Goal: Information Seeking & Learning: Learn about a topic

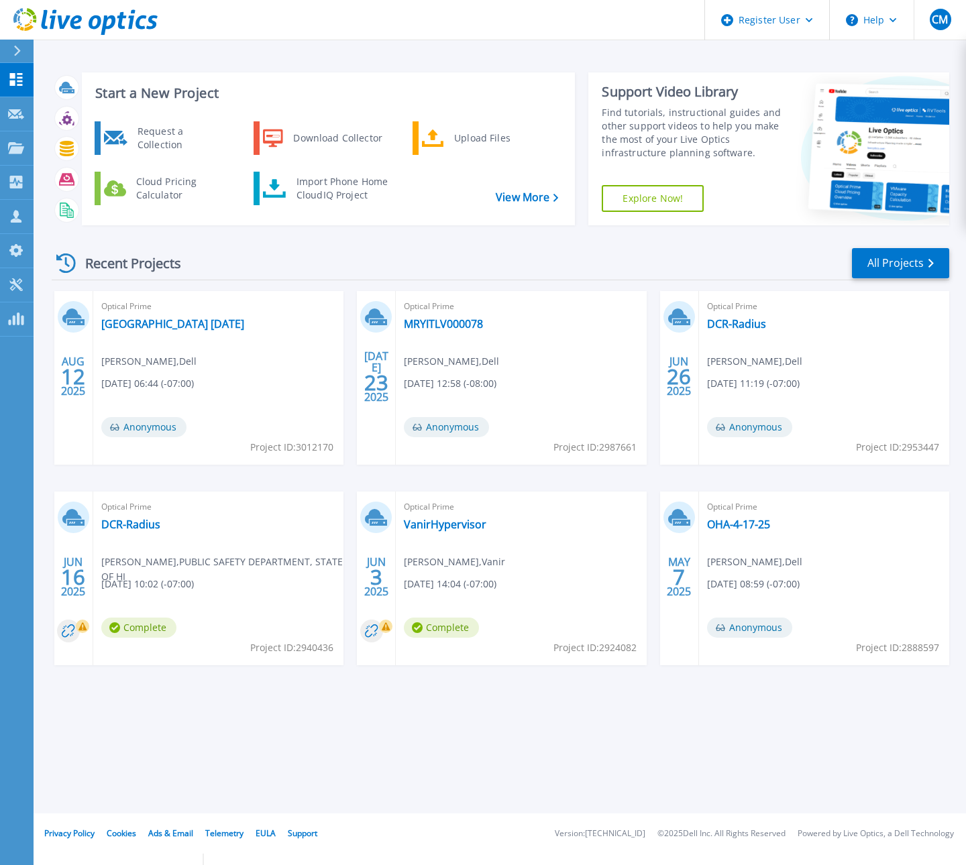
drag, startPoint x: 624, startPoint y: 247, endPoint x: 435, endPoint y: 222, distance: 191.5
click at [622, 247] on div "Recent Projects All Projects" at bounding box center [500, 264] width 897 height 34
click at [16, 150] on icon at bounding box center [16, 147] width 16 height 11
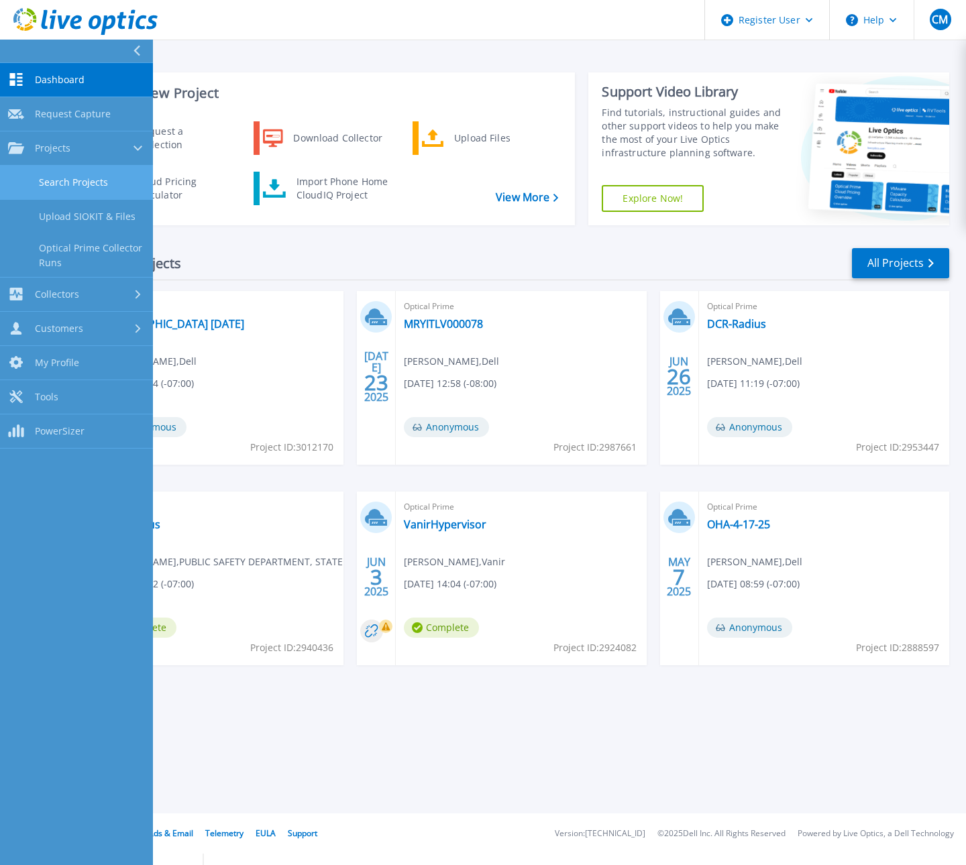
click at [107, 196] on link "Search Projects" at bounding box center [76, 183] width 153 height 34
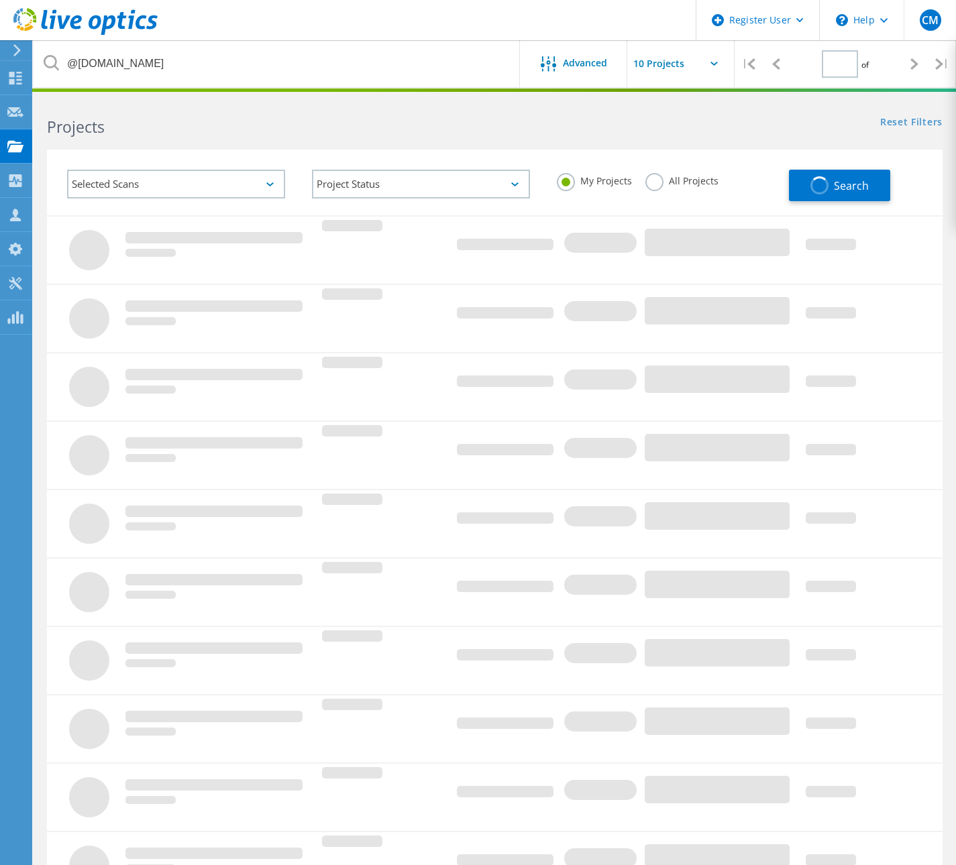
type input "1"
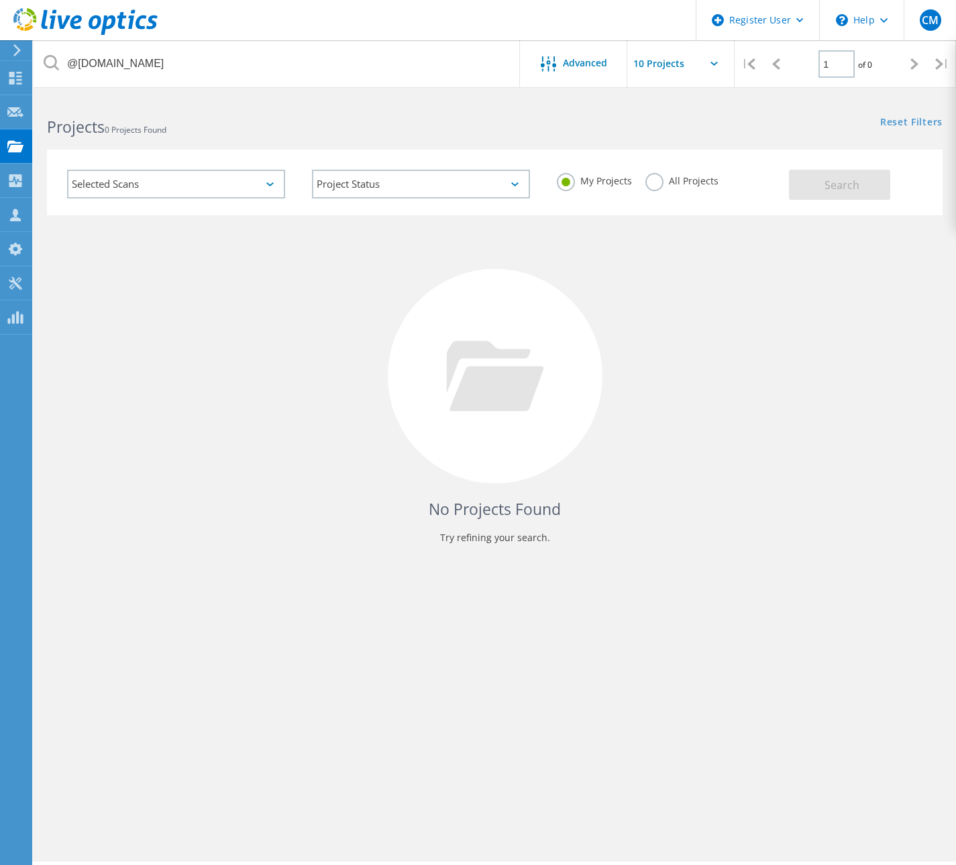
click at [652, 183] on label "All Projects" at bounding box center [681, 179] width 73 height 13
click at [0, 0] on input "All Projects" at bounding box center [0, 0] width 0 height 0
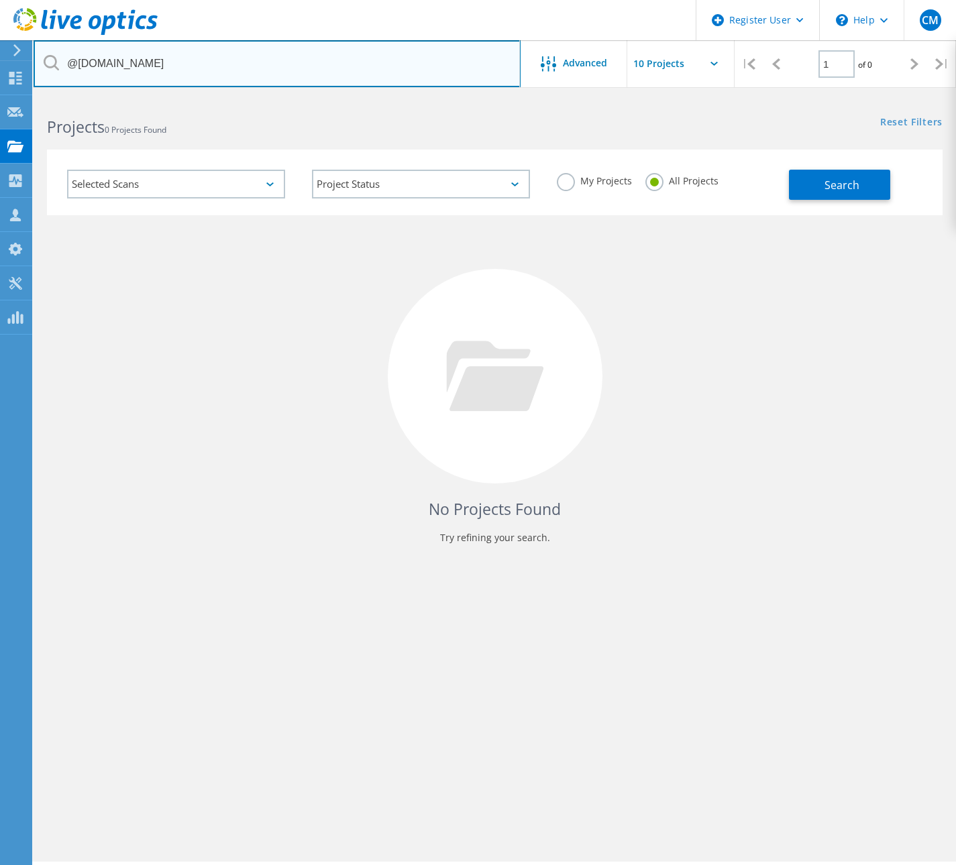
click at [180, 66] on input "@[DOMAIN_NAME]" at bounding box center [277, 63] width 487 height 47
drag, startPoint x: 217, startPoint y: 65, endPoint x: 46, endPoint y: 65, distance: 171.0
click at [46, 65] on div "@co.humboldt.ca.us" at bounding box center [277, 63] width 486 height 47
paste input "CHICO UNIFIED SCHOOL DISTRICT - Harvey/Brett | CCUS Direct | APEX BUaaS for Goo…"
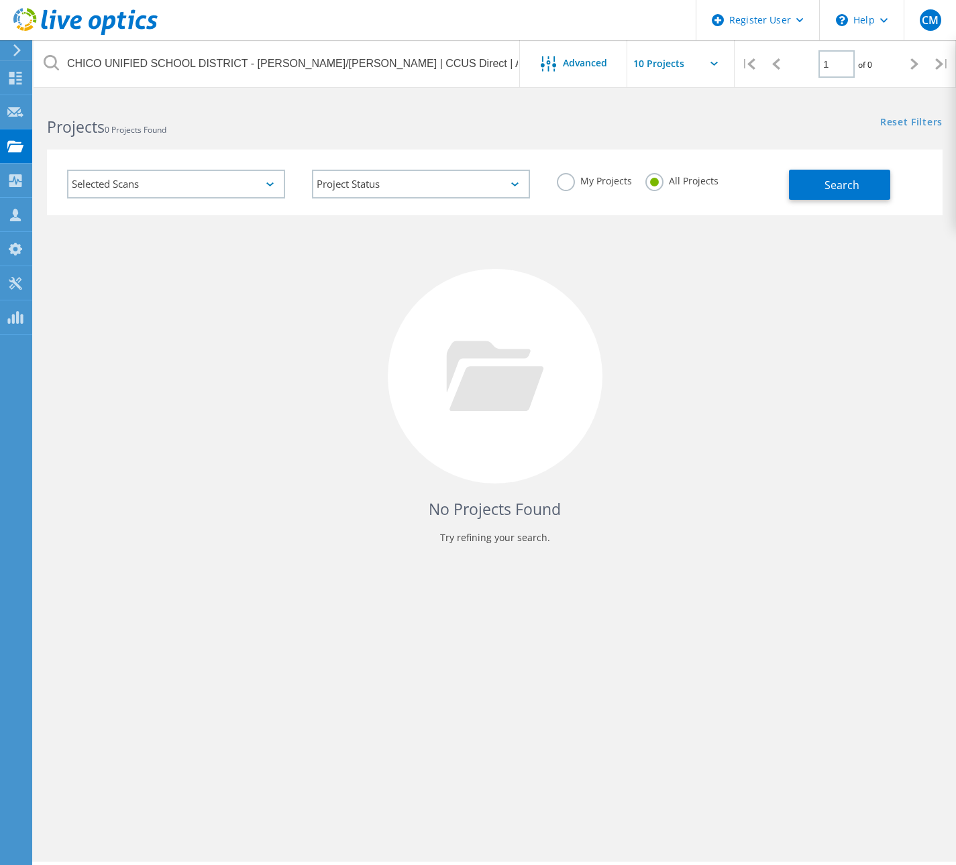
drag, startPoint x: 45, startPoint y: 62, endPoint x: 19, endPoint y: 52, distance: 27.4
click at [42, 59] on div "CHICO UNIFIED SCHOOL DISTRICT - Harvey/Brett | CCUS Direct | APEX BUaaS for Goo…" at bounding box center [277, 63] width 486 height 47
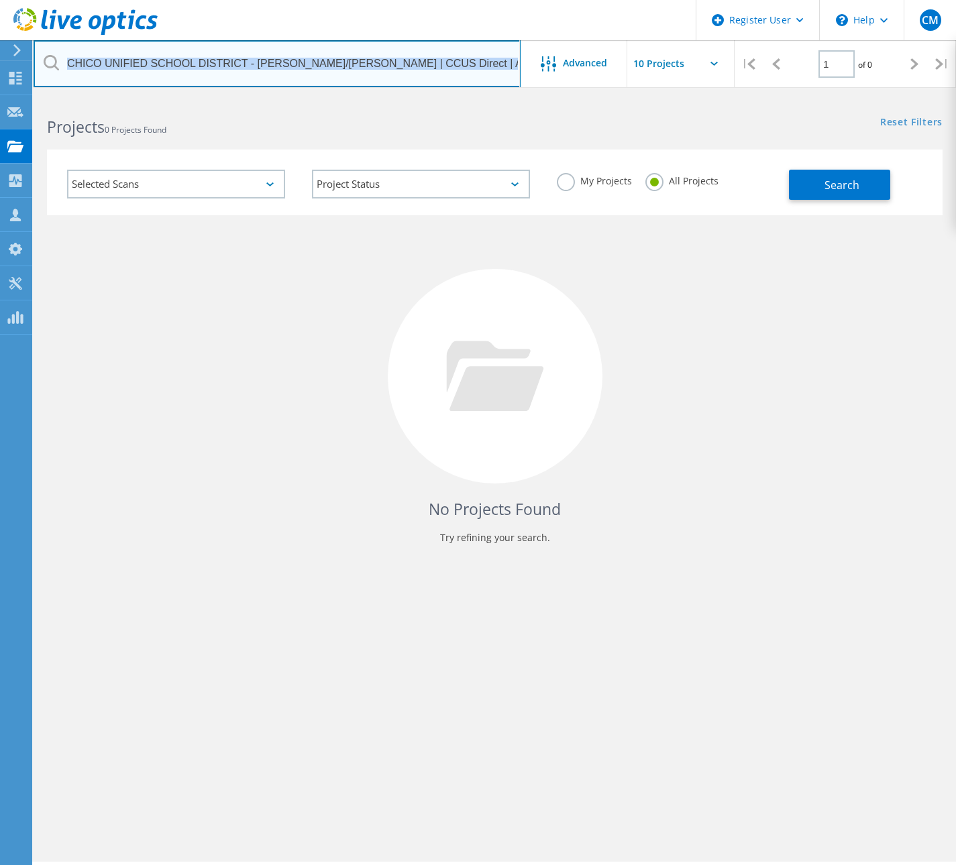
click at [418, 63] on input "CHICO UNIFIED SCHOOL DISTRICT - Harvey/Brett | CCUS Direct | APEX BUaaS for Goo…" at bounding box center [277, 63] width 487 height 47
click at [464, 61] on input "CHICO UNIFIED SCHOOL DISTRICT - Harvey/Brett | CCUS Direct | APEX BUaaS for Goo…" at bounding box center [277, 63] width 487 height 47
drag, startPoint x: 382, startPoint y: 67, endPoint x: 123, endPoint y: 74, distance: 258.9
click at [123, 74] on input "CHICO UNIFIED SCHOOL DISTRICT -ogle Harvey/Brett | CCUS Direct | APEX BUaaS for…" at bounding box center [277, 63] width 487 height 47
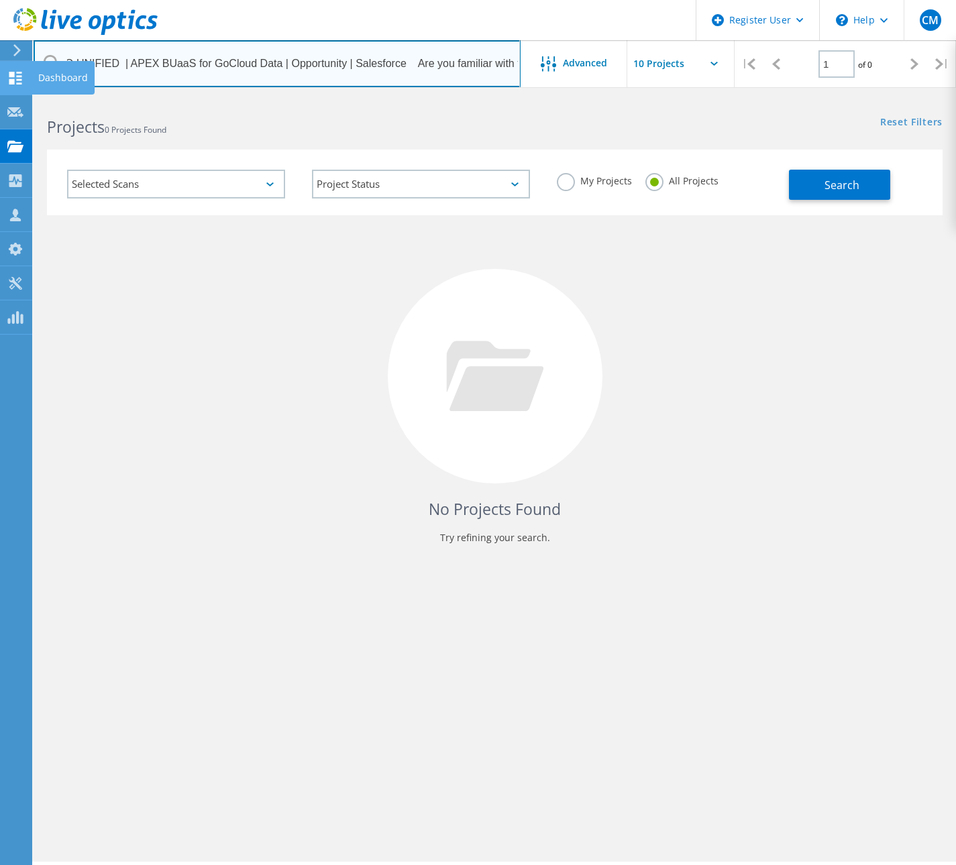
scroll to position [0, 0]
drag, startPoint x: 220, startPoint y: 58, endPoint x: 20, endPoint y: 68, distance: 200.1
click at [20, 97] on div "Register User \n Help Explore Helpful Articles Contact Support CM Dell User Cam…" at bounding box center [478, 499] width 956 height 805
drag, startPoint x: 426, startPoint y: 66, endPoint x: 15, endPoint y: 66, distance: 411.1
click at [15, 97] on div "Register User \n Help Explore Helpful Articles Contact Support CM Dell User Cam…" at bounding box center [478, 499] width 956 height 805
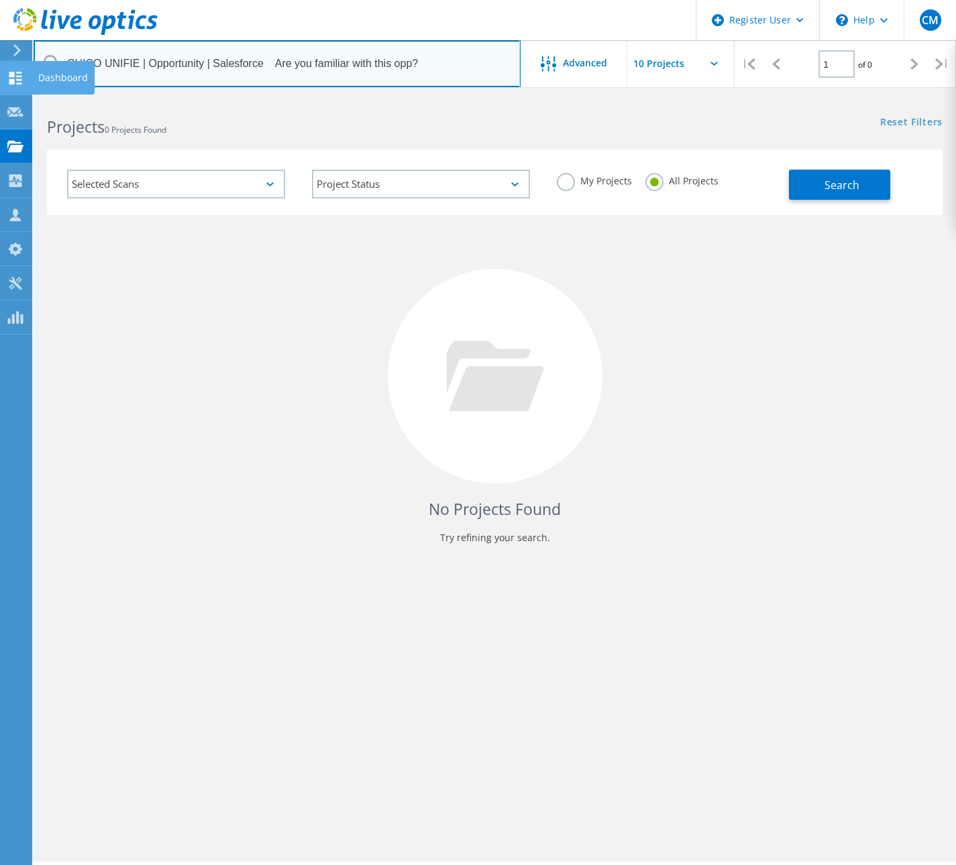
type input "CHICO UNIFI"
drag, startPoint x: 203, startPoint y: 74, endPoint x: 52, endPoint y: 64, distance: 151.2
click at [52, 64] on div "CHICO UNIFI" at bounding box center [277, 63] width 486 height 47
click at [271, 68] on input "text" at bounding box center [277, 63] width 487 height 47
paste input "danastas@slocity.org"
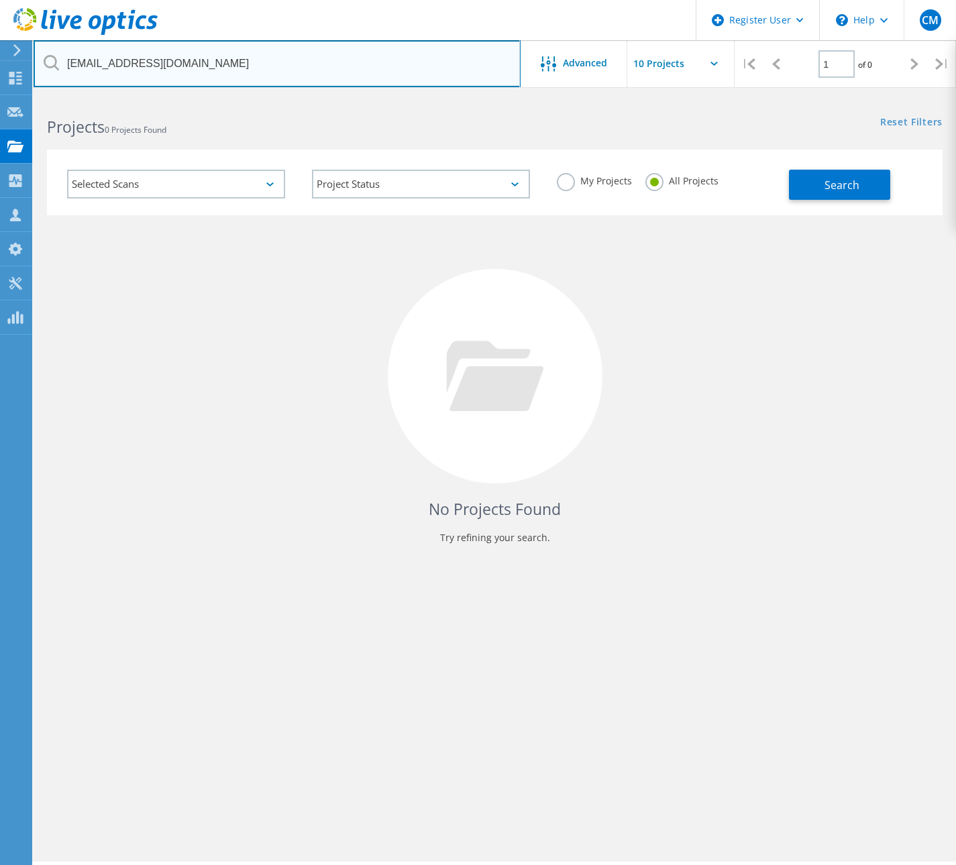
drag, startPoint x: 111, startPoint y: 62, endPoint x: 36, endPoint y: 64, distance: 74.5
click at [36, 64] on input "danastas@slocity.org" at bounding box center [277, 63] width 487 height 47
type input "@slocity.org"
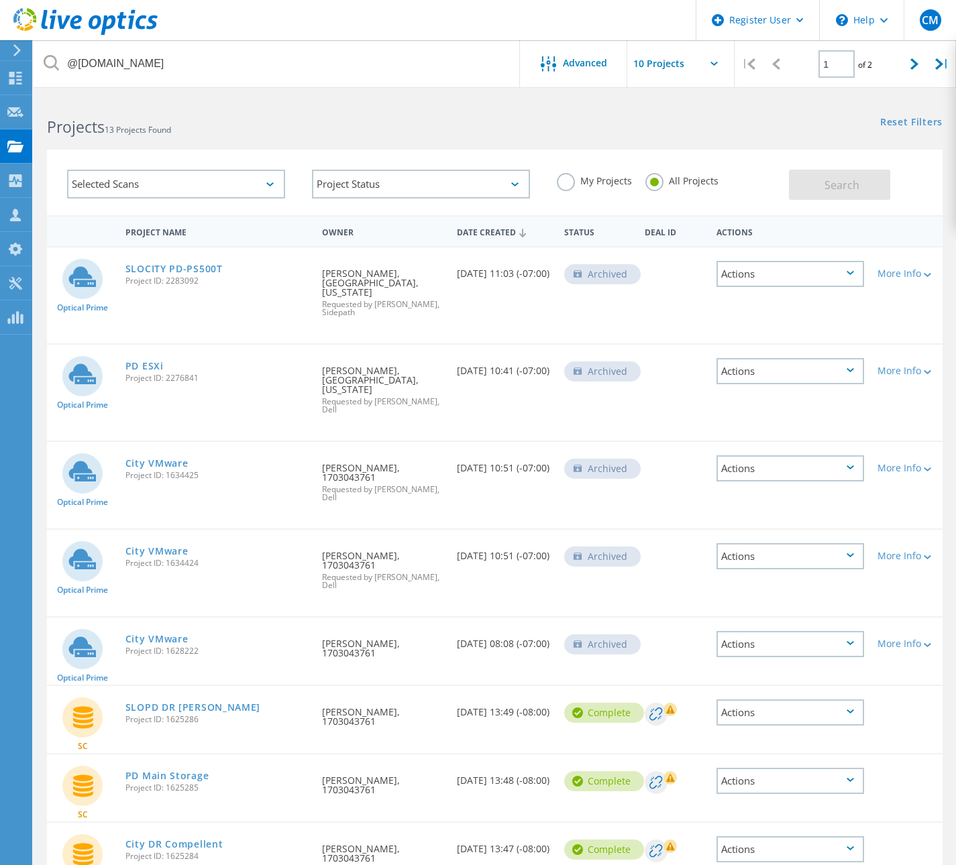
drag, startPoint x: 691, startPoint y: 127, endPoint x: 650, endPoint y: 93, distance: 53.4
click at [691, 127] on div "Projects 13 Projects Found Reset Filters Show Filters" at bounding box center [495, 115] width 922 height 36
click at [172, 270] on link "SLOCITY PD-PS500T" at bounding box center [173, 268] width 97 height 9
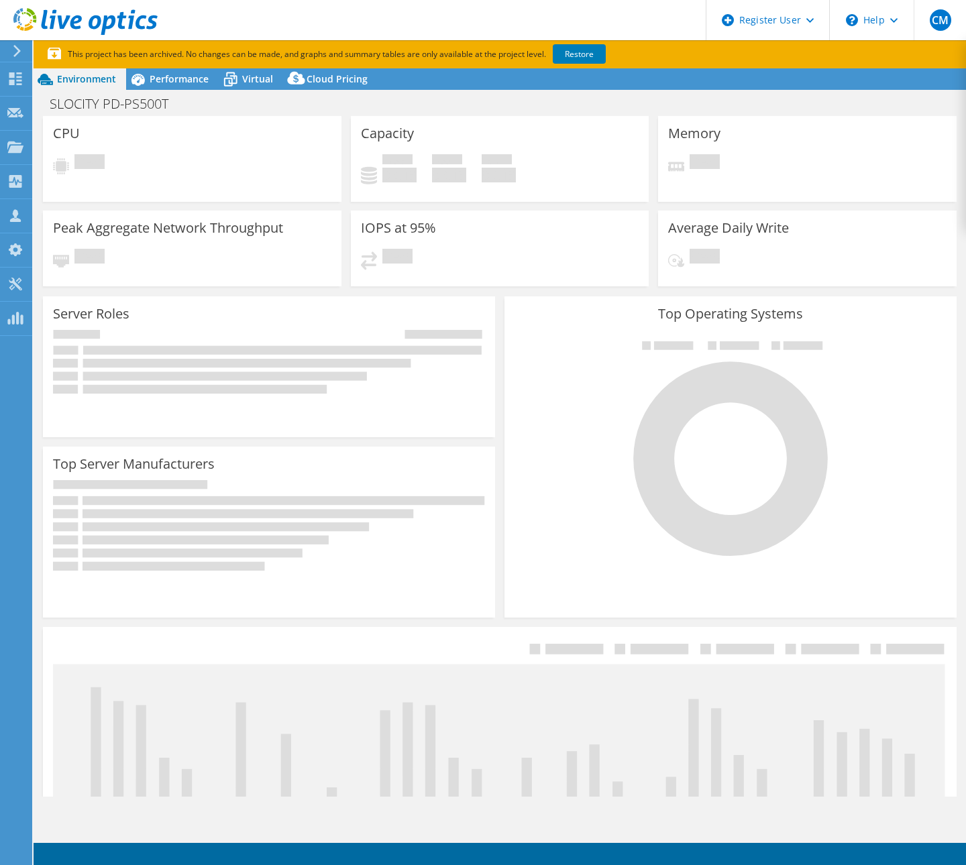
select select "USD"
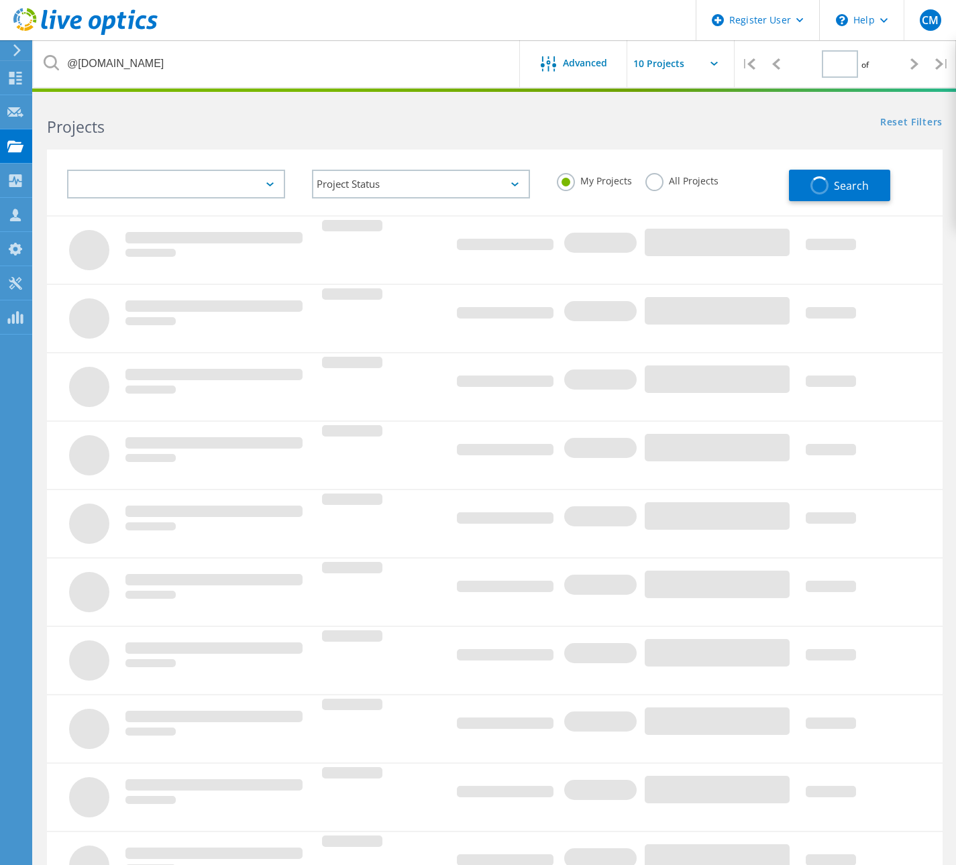
type input "1"
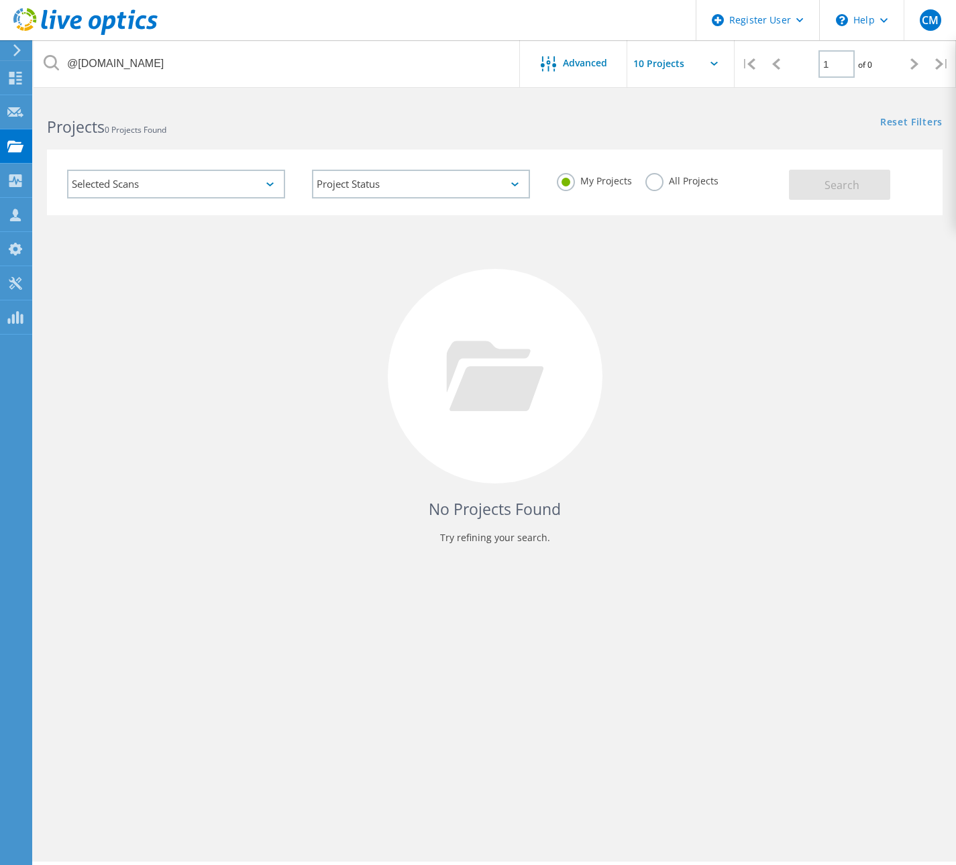
click at [662, 184] on label "All Projects" at bounding box center [681, 179] width 73 height 13
click at [0, 0] on input "All Projects" at bounding box center [0, 0] width 0 height 0
click at [864, 185] on button "Search" at bounding box center [839, 185] width 101 height 30
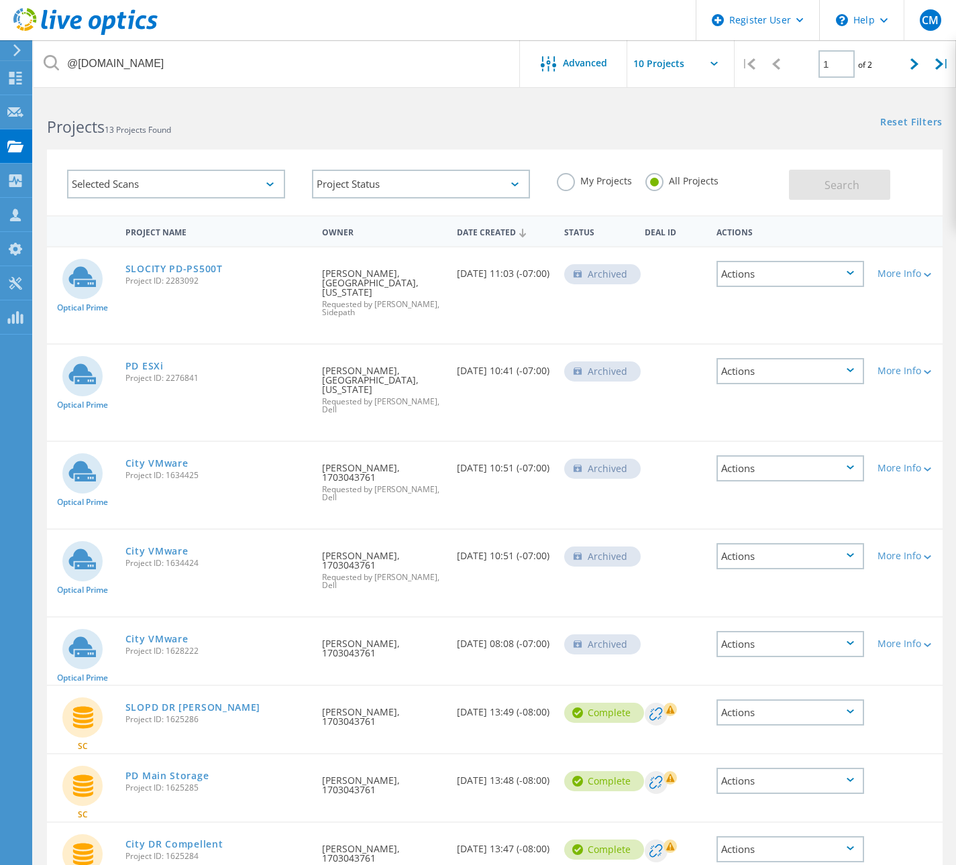
click at [649, 125] on div "Projects 13 Projects Found Reset Filters Show Filters" at bounding box center [495, 115] width 922 height 36
drag, startPoint x: 781, startPoint y: 116, endPoint x: 812, endPoint y: 0, distance: 120.2
click at [781, 116] on div "Reset Filters Show Filters" at bounding box center [724, 109] width 461 height 25
drag, startPoint x: 754, startPoint y: 129, endPoint x: 779, endPoint y: 1, distance: 129.7
click at [754, 129] on div "Projects 13 Projects Found Reset Filters Show Filters" at bounding box center [495, 115] width 922 height 36
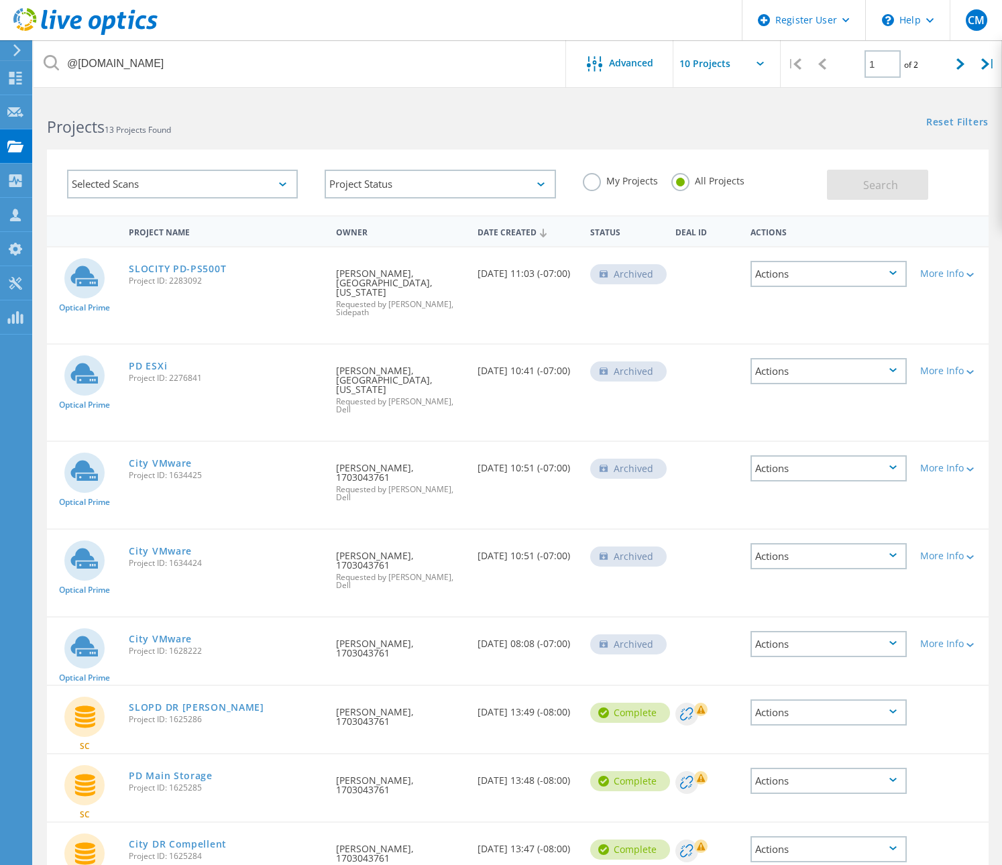
click at [789, 112] on div "Reset Filters Show Filters" at bounding box center [760, 109] width 484 height 25
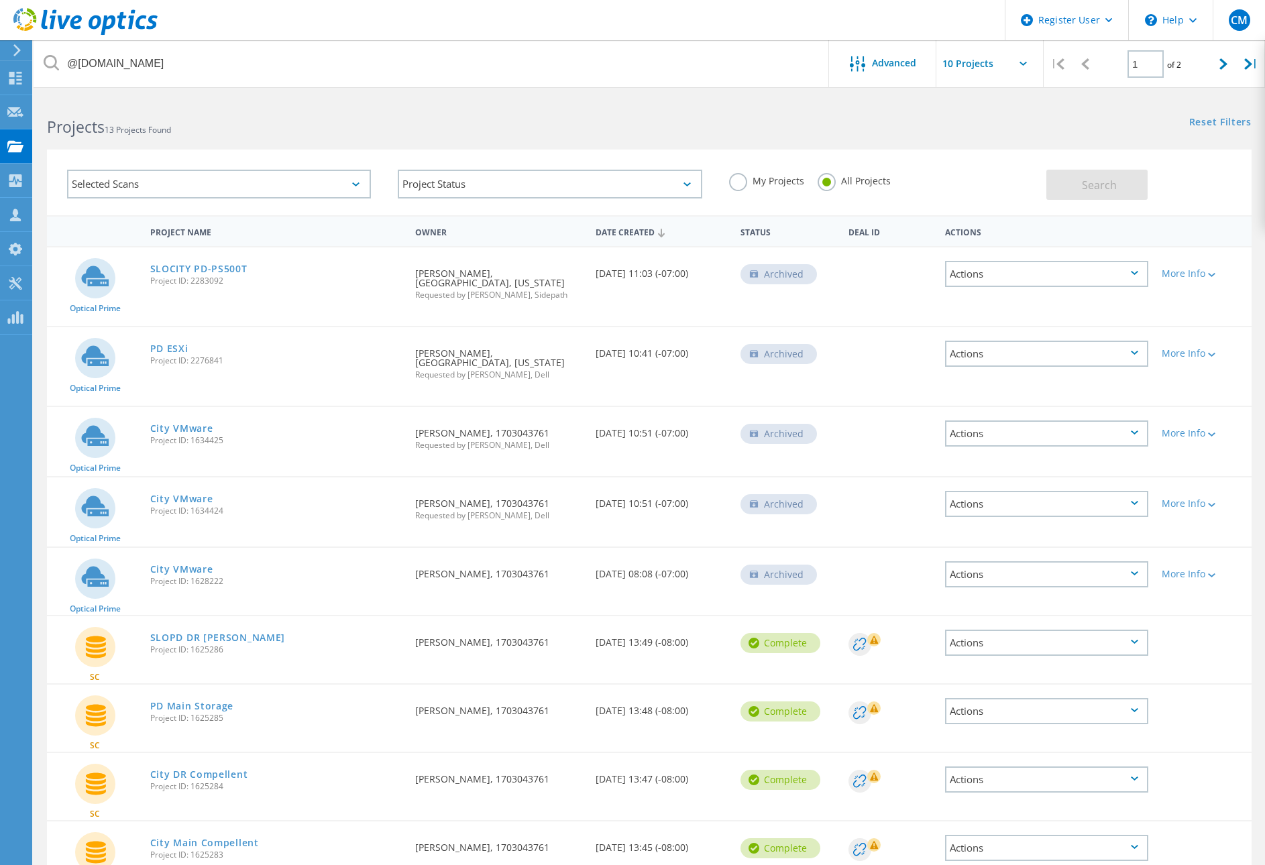
click at [796, 139] on div "Selected Scans Project Status In Progress Complete Published Anonymous Archived…" at bounding box center [649, 174] width 1231 height 82
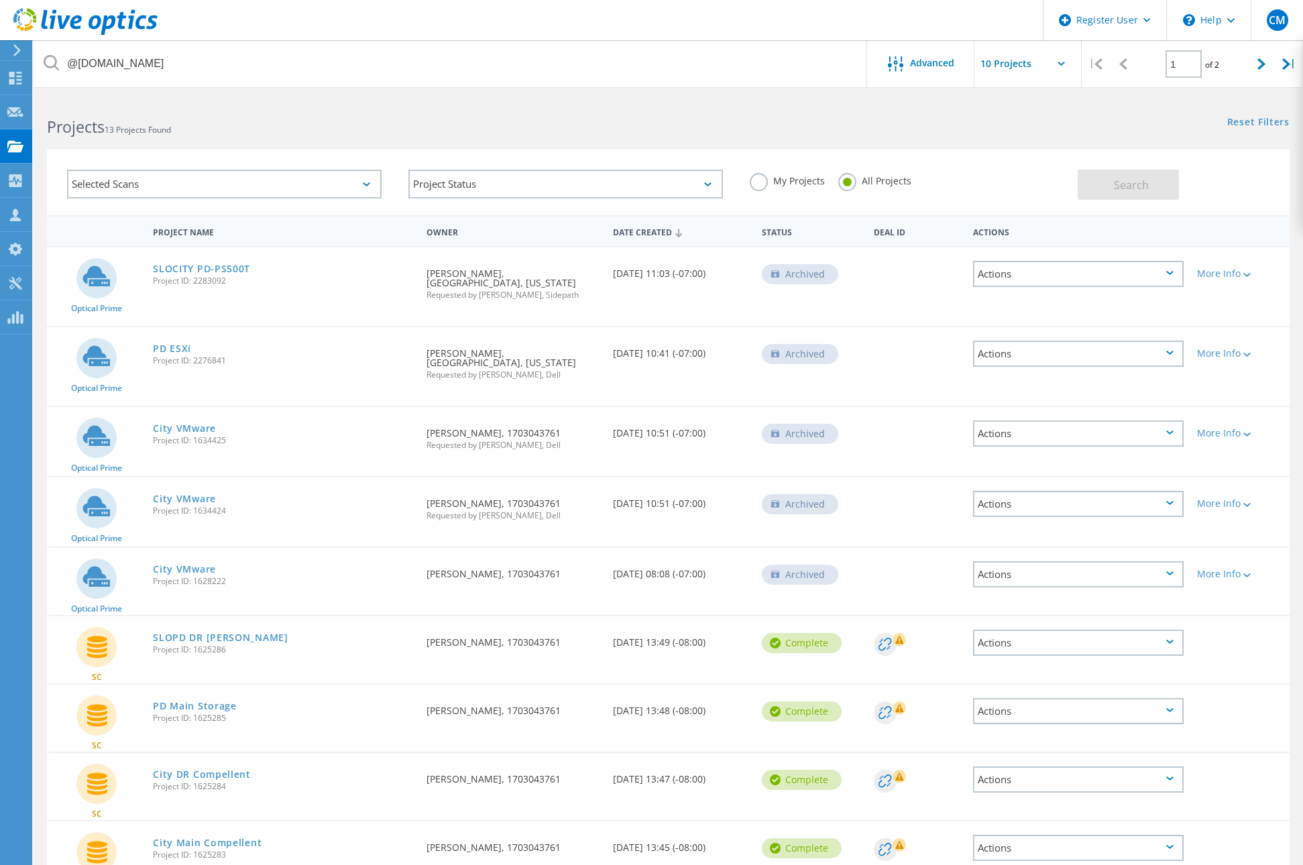
drag, startPoint x: 884, startPoint y: 113, endPoint x: 888, endPoint y: 121, distance: 9.0
click at [884, 113] on div "Reset Filters Show Filters" at bounding box center [985, 109] width 634 height 25
click at [559, 367] on div "Requested By Brett Jenison, SAN LUIS OBISPO, CALIFORNIA Requested by Earl Bryan…" at bounding box center [513, 359] width 186 height 65
drag, startPoint x: 498, startPoint y: 362, endPoint x: 408, endPoint y: 351, distance: 90.6
click at [408, 351] on div "Optical Prime PD ESXi Project ID: 2276841 Requested By Brett Jenison, SAN LUIS …" at bounding box center [668, 366] width 1243 height 78
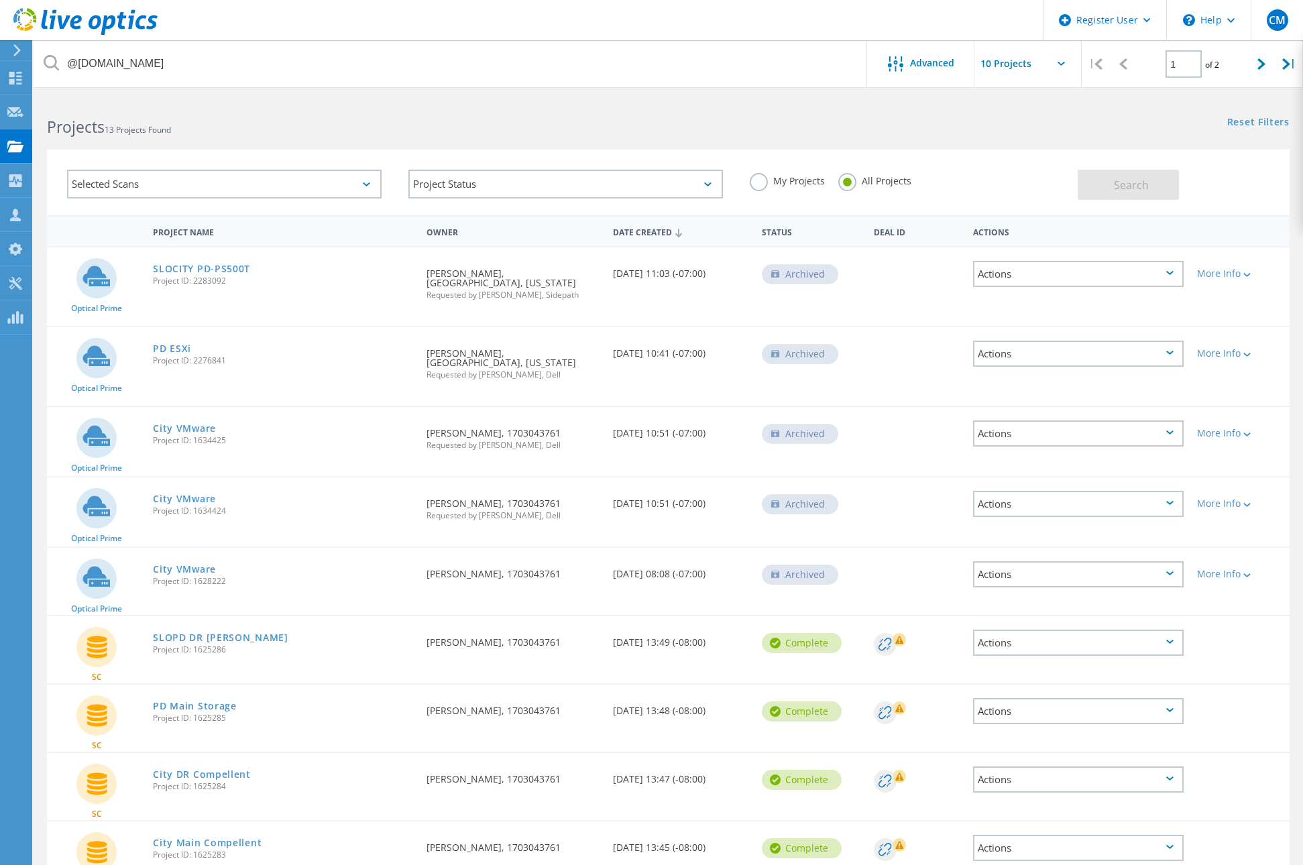
click at [233, 435] on div "City VMware Project ID: 1634425" at bounding box center [283, 432] width 274 height 51
drag, startPoint x: 201, startPoint y: 433, endPoint x: 152, endPoint y: 431, distance: 49.0
click at [152, 431] on div "City VMware Project ID: 1634425" at bounding box center [283, 432] width 274 height 51
click at [599, 446] on div "Requested By Josh Erquiaga, 1703043761 Requested by Earl Bryant, Dell" at bounding box center [513, 435] width 186 height 56
click at [629, 115] on div "Projects 13 Projects Found" at bounding box center [351, 115] width 634 height 36
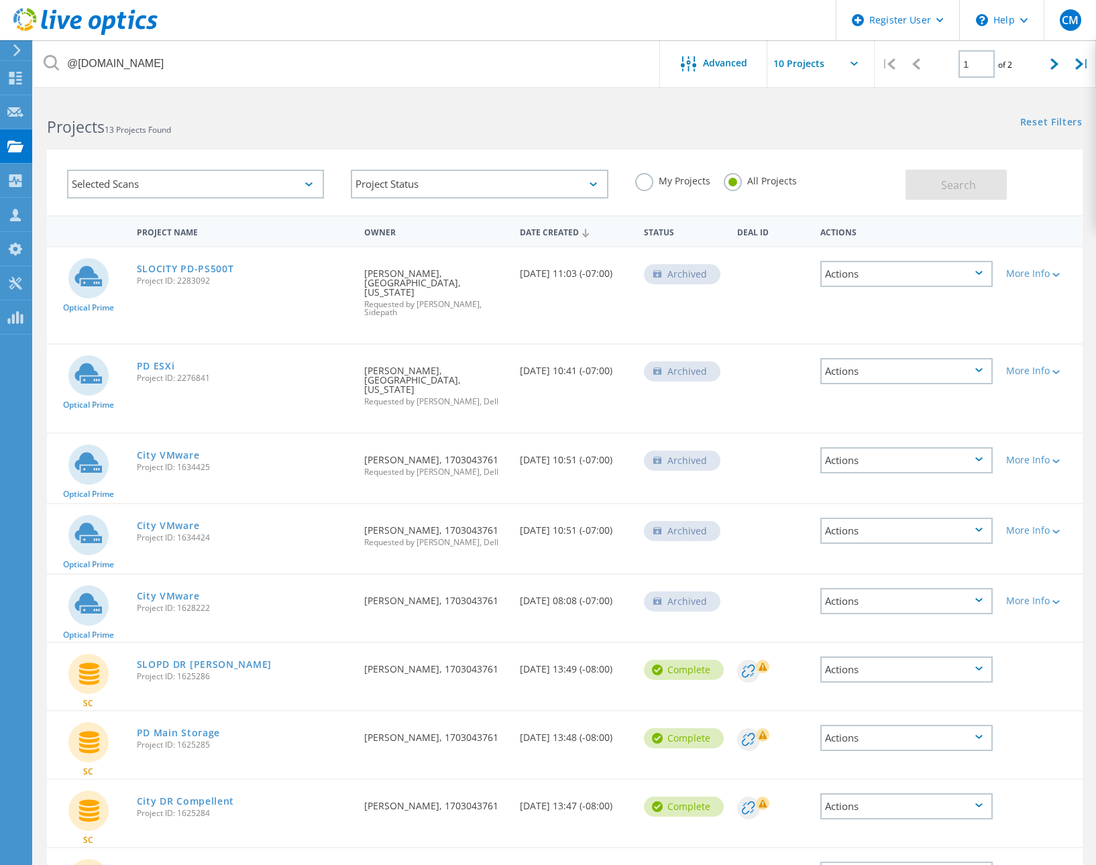
click at [965, 116] on div "Reset Filters Show Filters" at bounding box center [830, 109] width 531 height 25
drag, startPoint x: 851, startPoint y: 111, endPoint x: 876, endPoint y: 111, distance: 24.8
click at [851, 111] on div "Reset Filters Show Filters" at bounding box center [830, 109] width 531 height 25
drag, startPoint x: 397, startPoint y: 107, endPoint x: 398, endPoint y: 97, distance: 10.8
click at [397, 107] on div "Projects 13 Projects Found" at bounding box center [299, 115] width 531 height 36
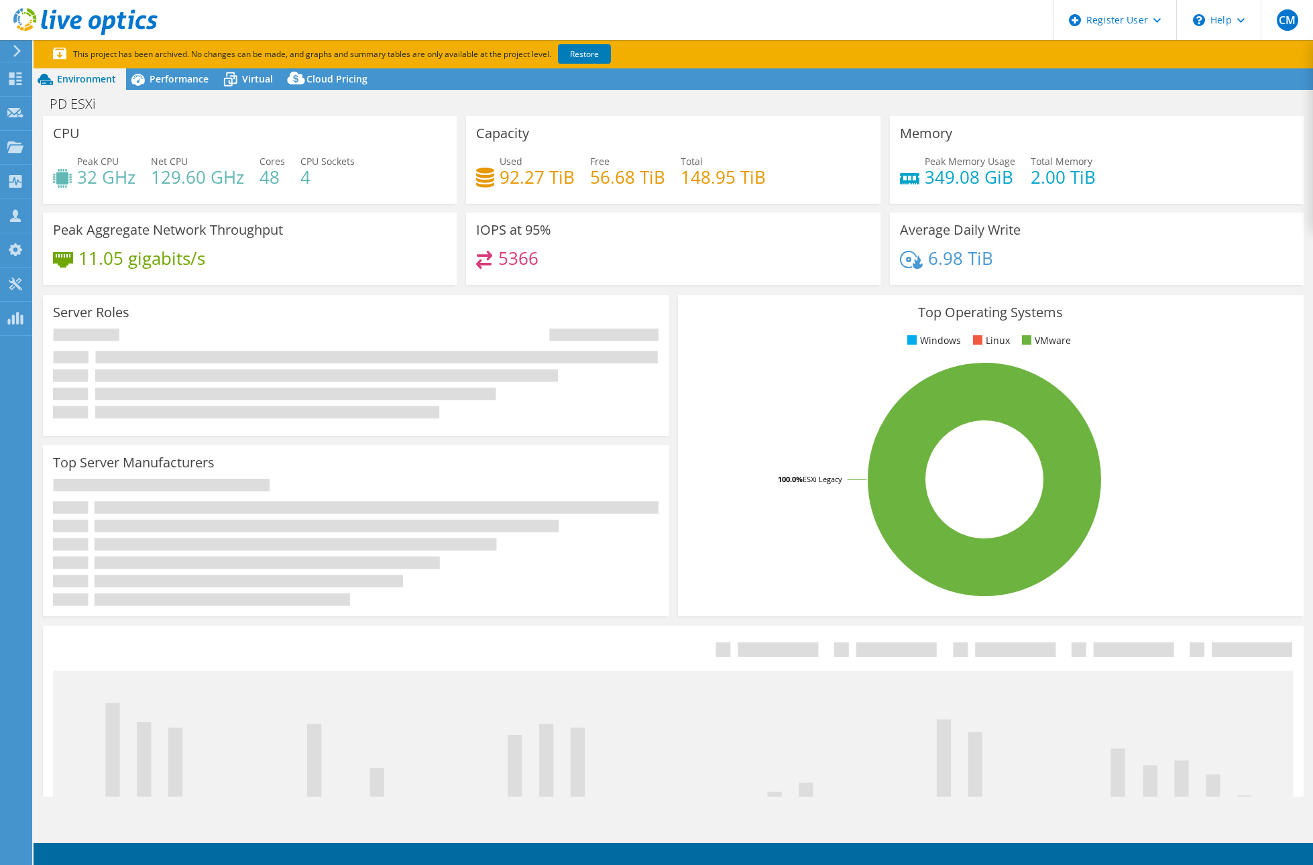
select select "USWest"
select select "USD"
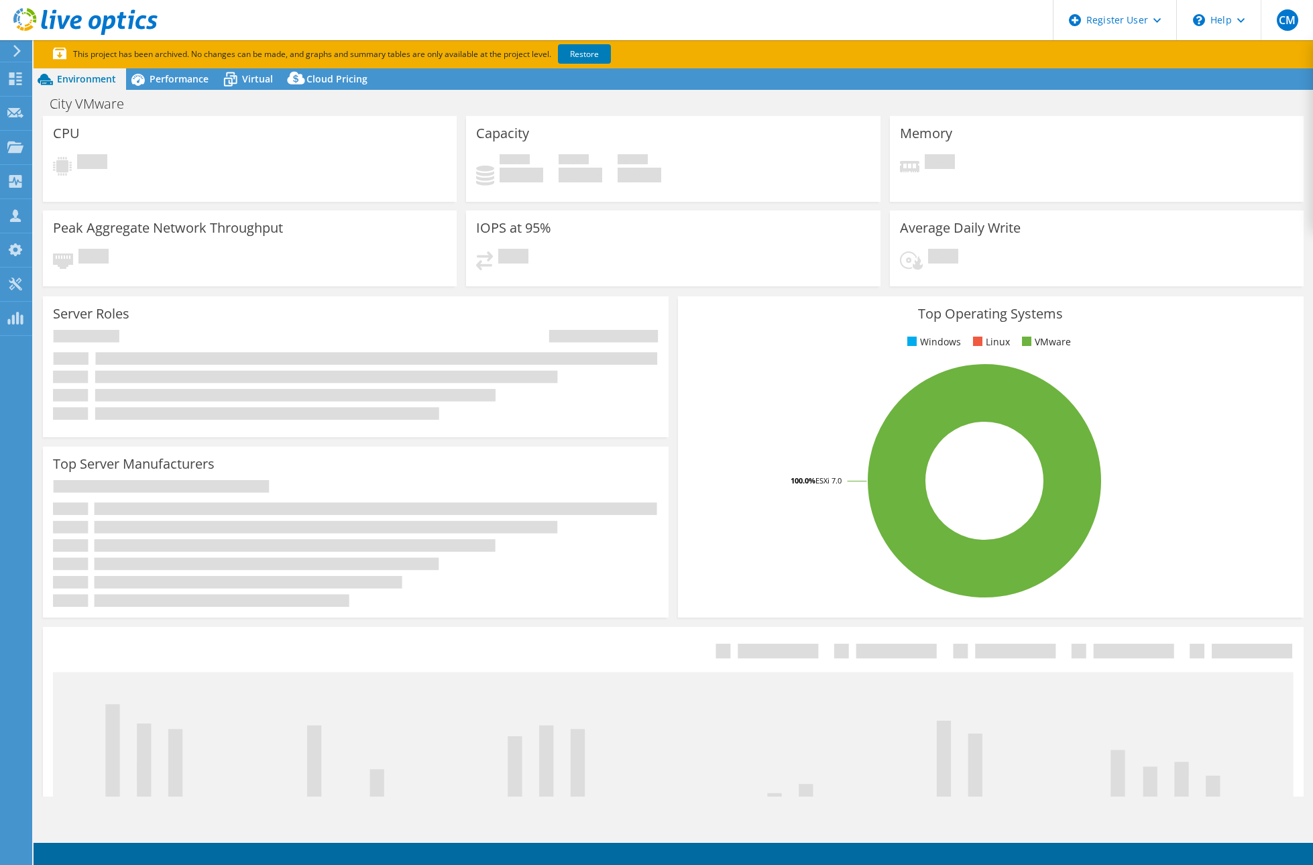
select select "USD"
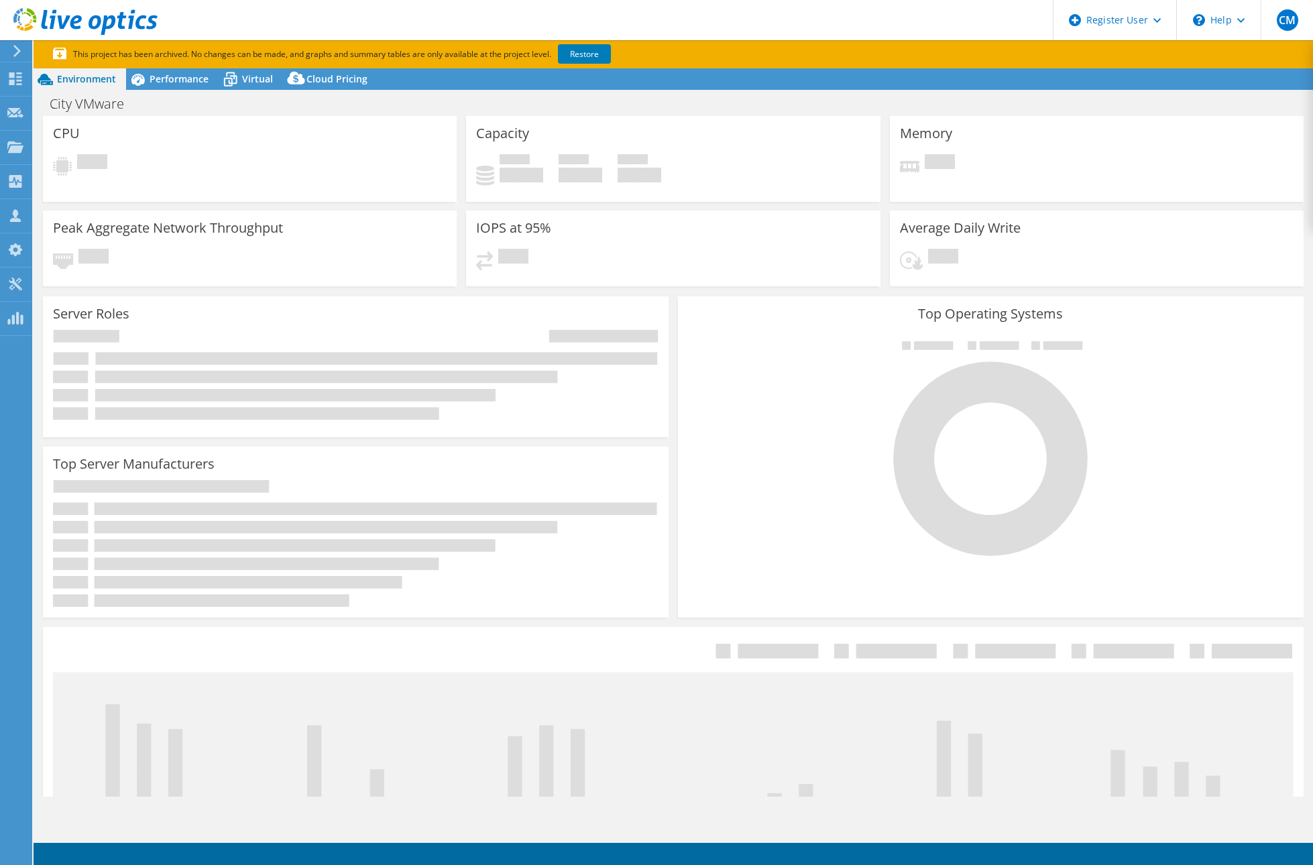
select select "USD"
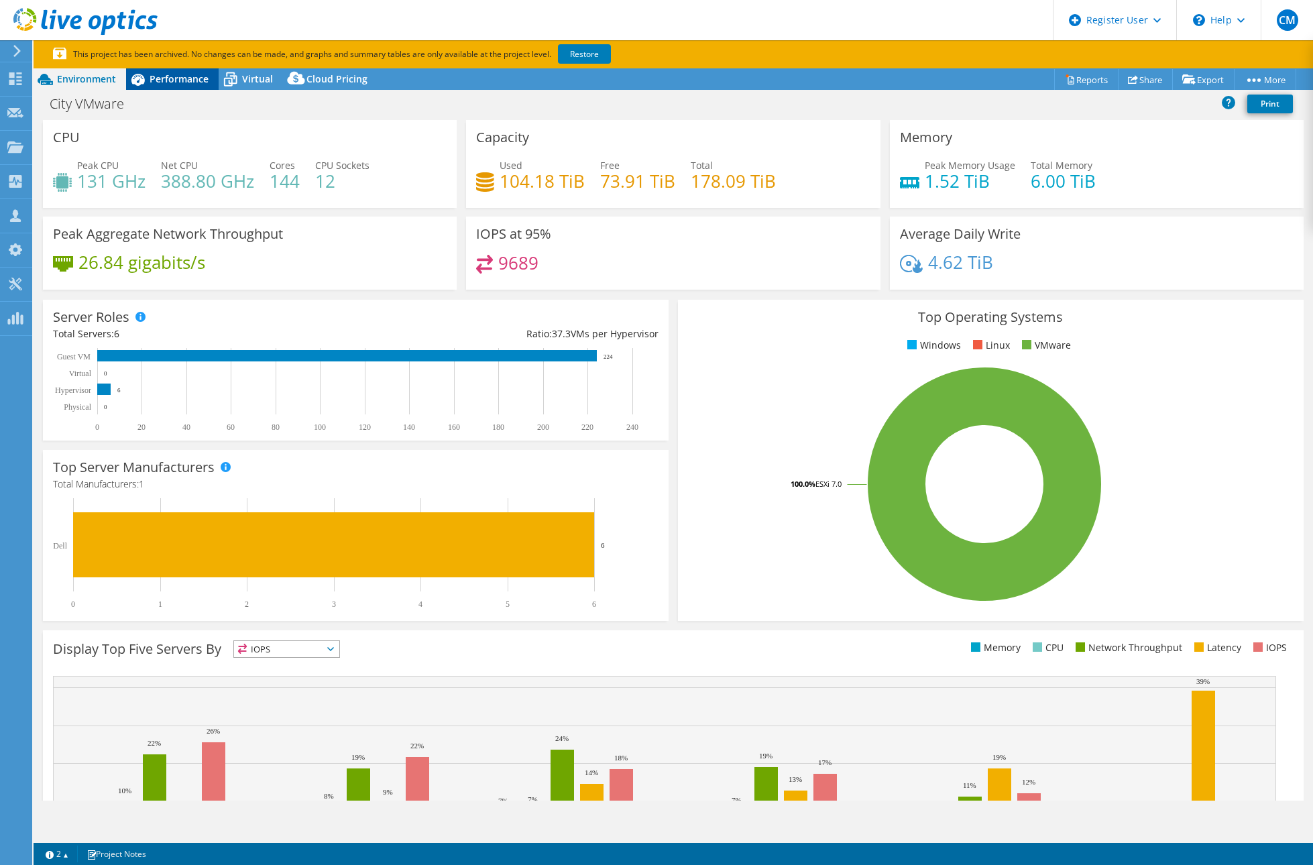
click at [182, 86] on div "Performance" at bounding box center [172, 78] width 93 height 21
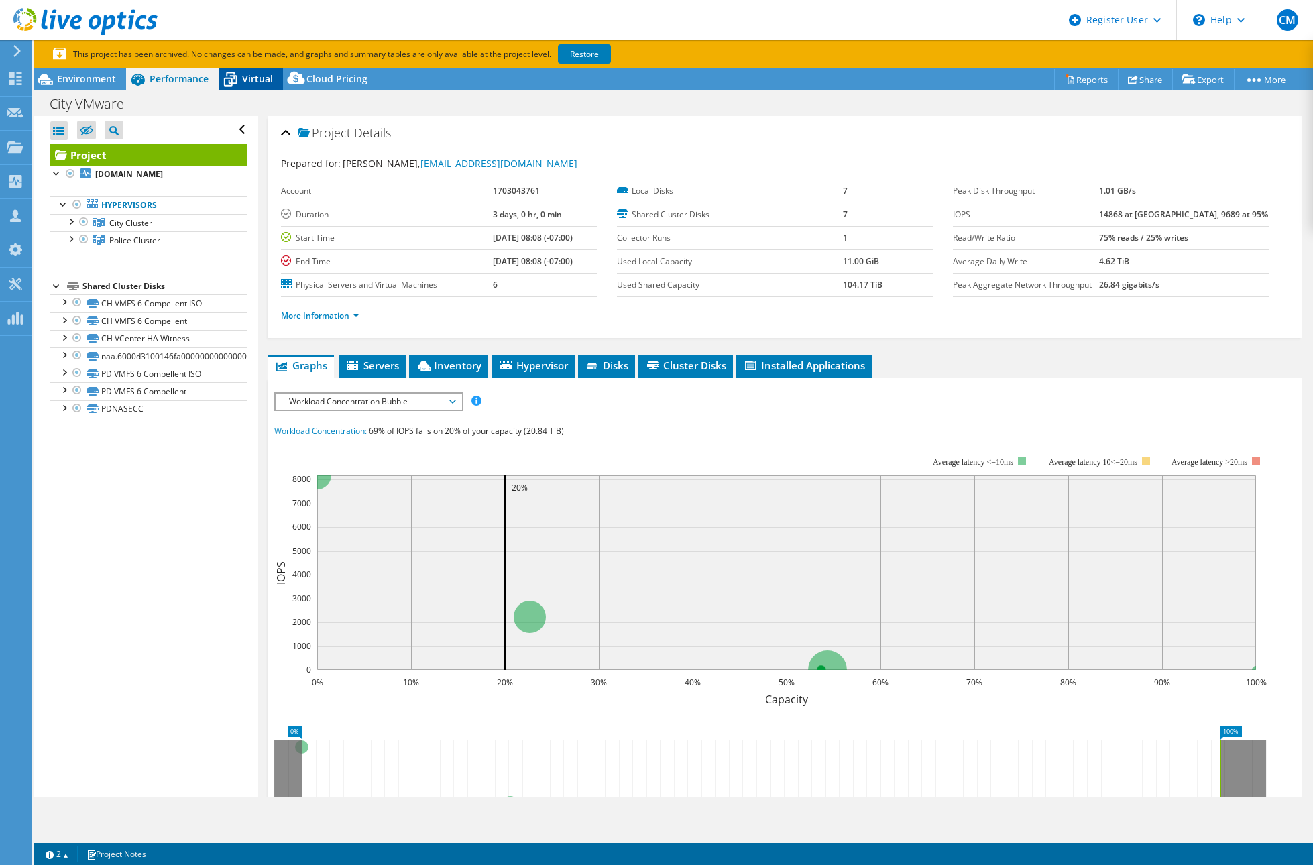
click at [237, 80] on icon at bounding box center [230, 79] width 23 height 23
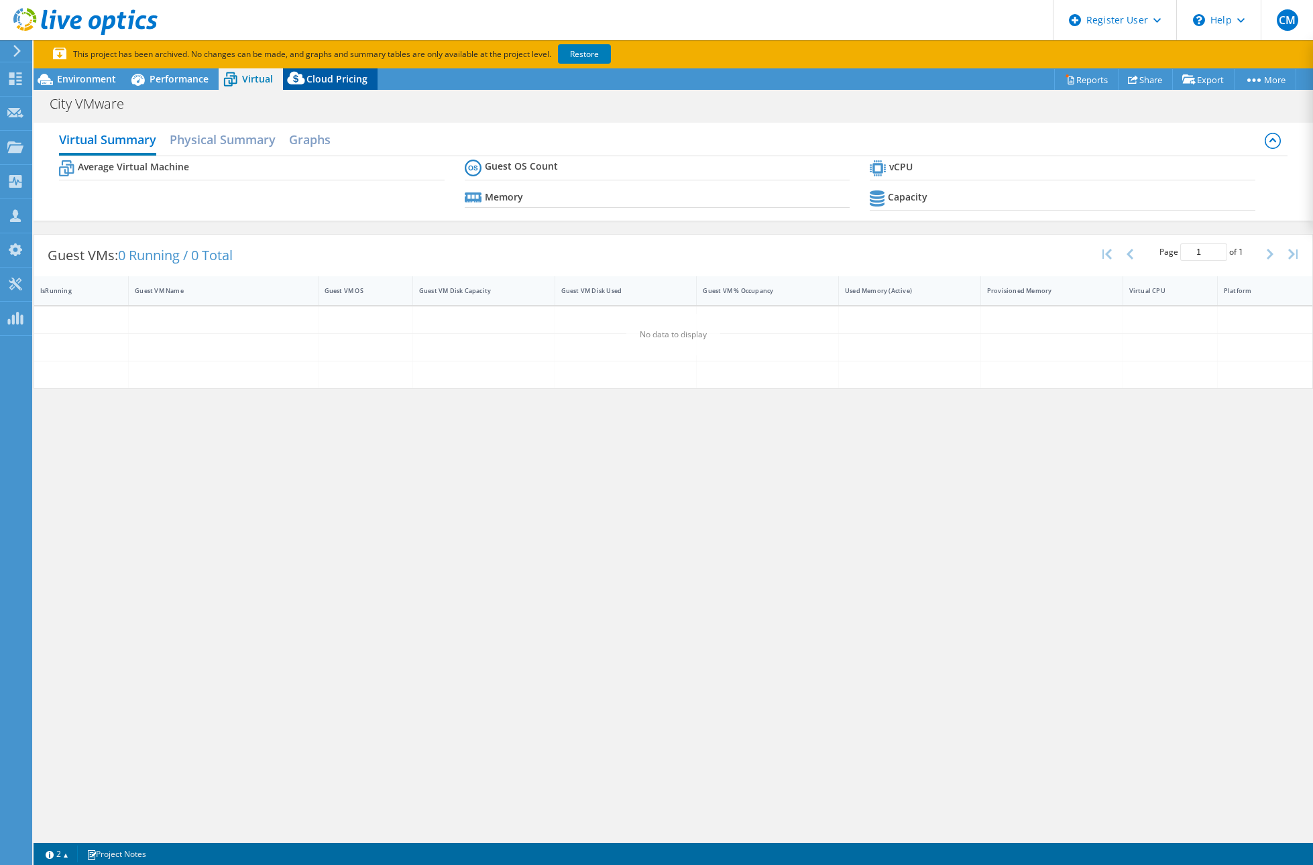
click at [341, 86] on div "Cloud Pricing" at bounding box center [330, 78] width 95 height 21
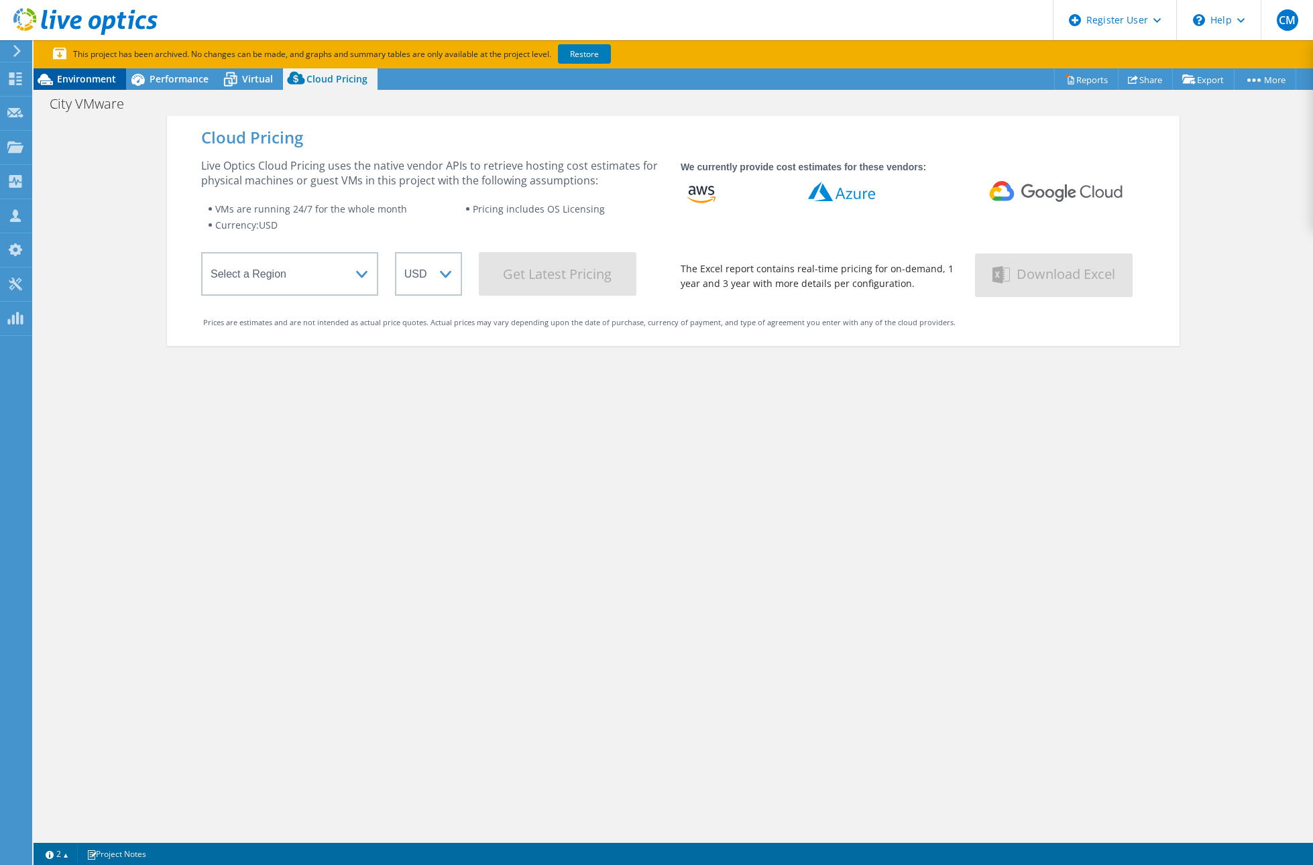
click at [95, 80] on span "Environment" at bounding box center [86, 78] width 59 height 13
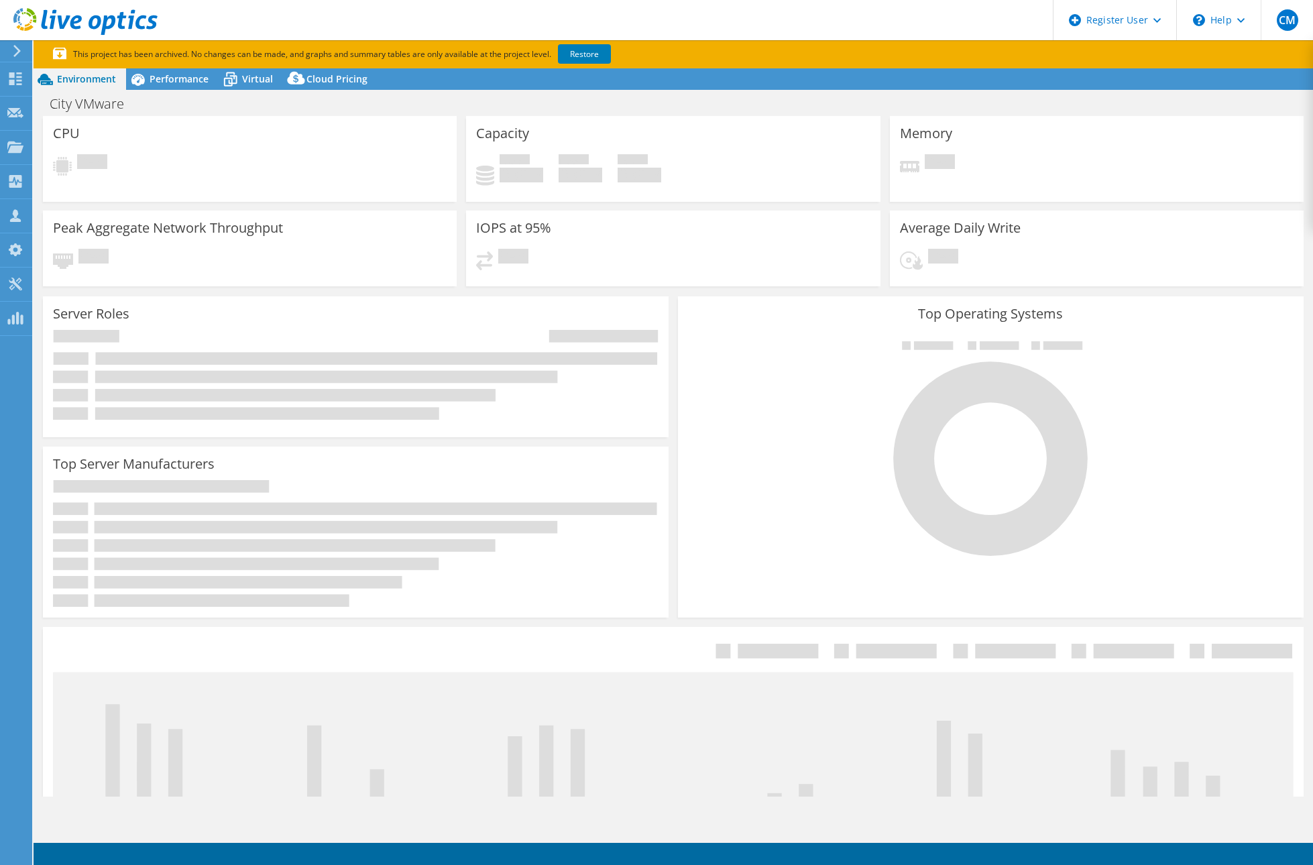
select select "USD"
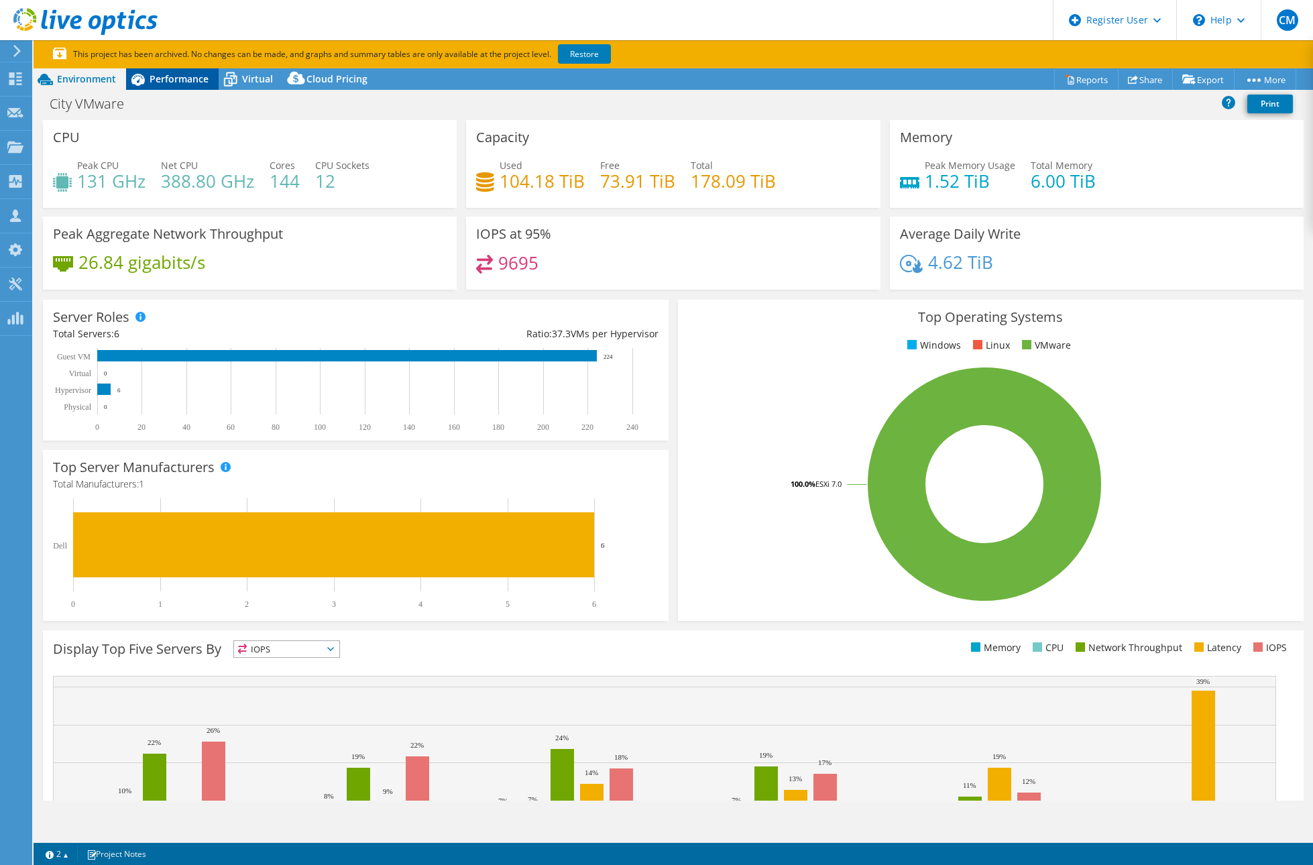
click at [167, 78] on span "Performance" at bounding box center [179, 78] width 59 height 13
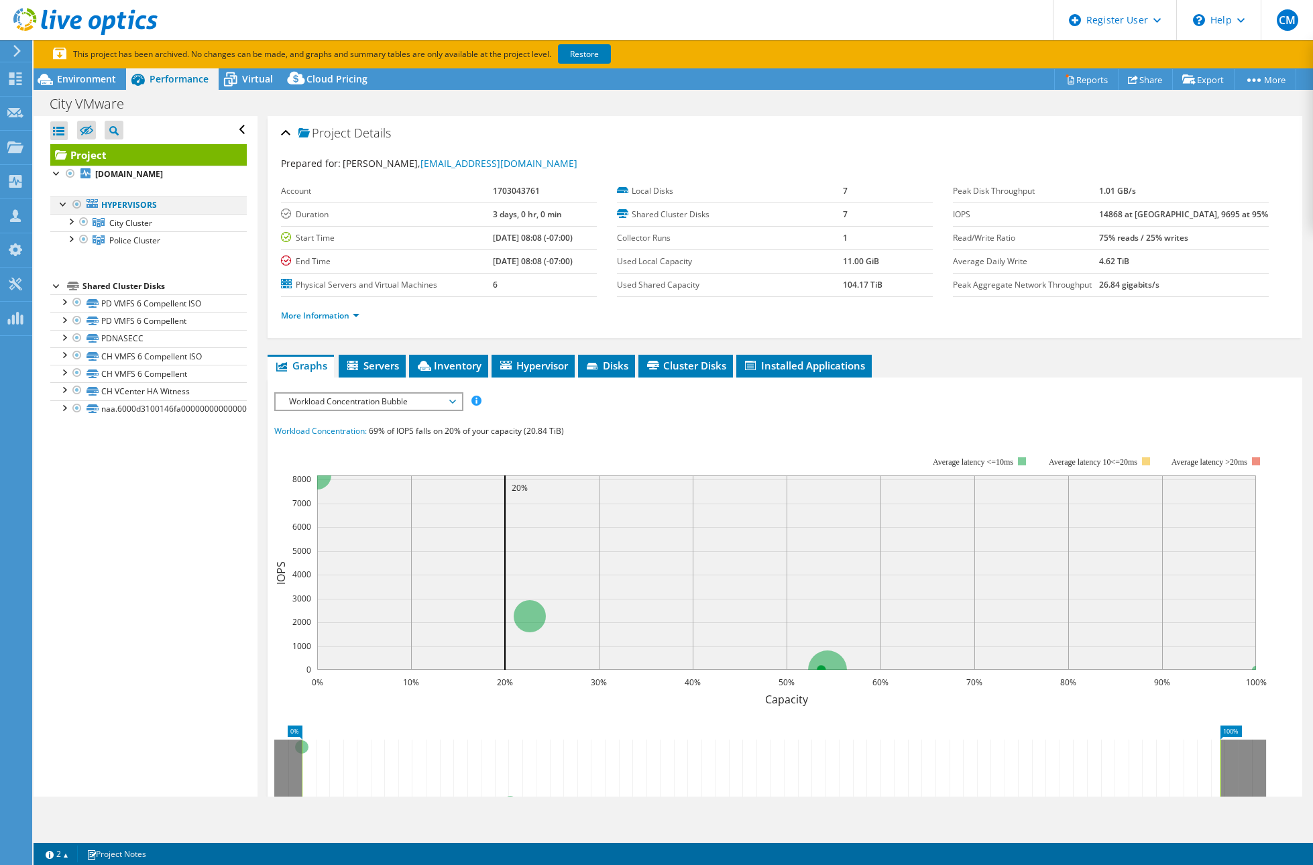
click at [58, 205] on div at bounding box center [63, 202] width 13 height 13
click at [64, 207] on div at bounding box center [63, 202] width 13 height 13
click at [64, 302] on div at bounding box center [63, 300] width 13 height 13
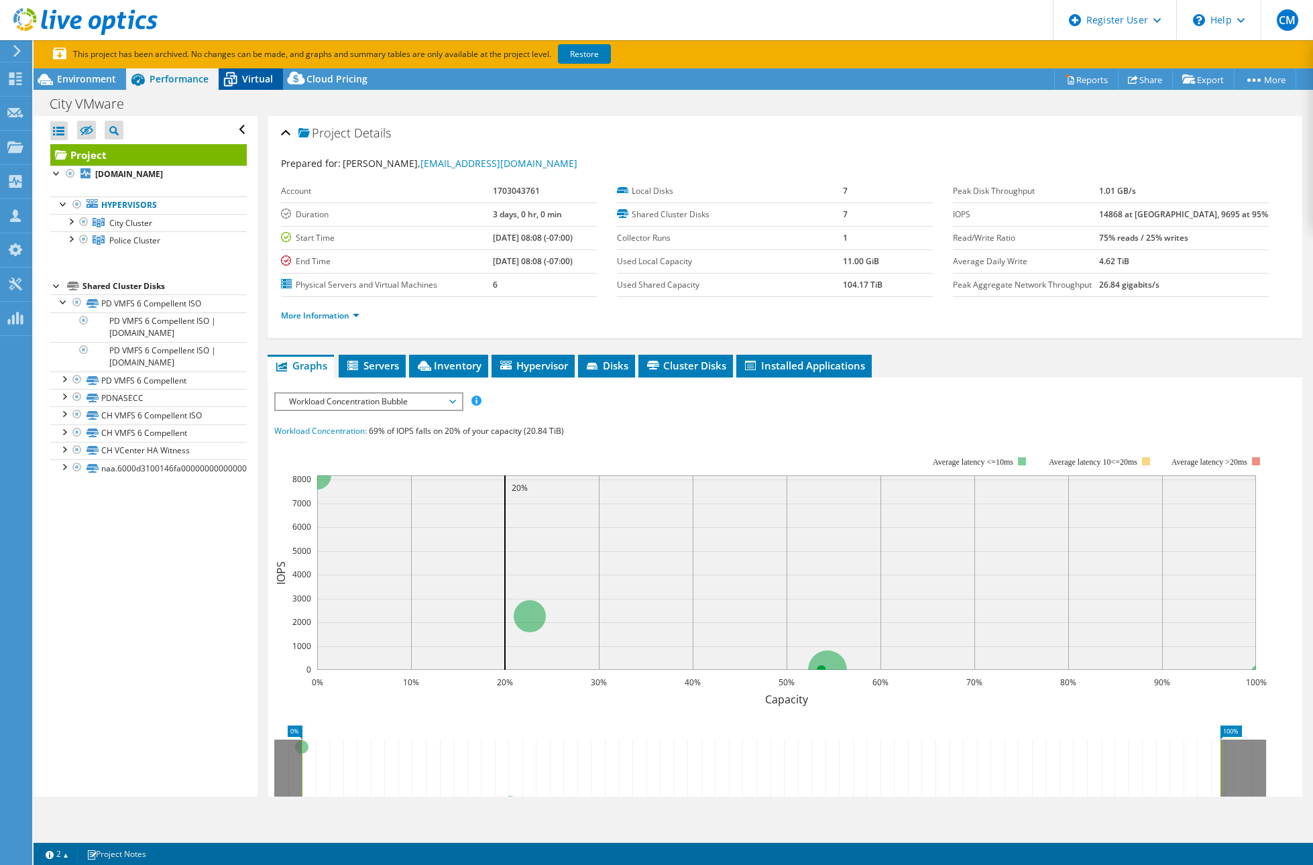
click at [270, 74] on span "Virtual" at bounding box center [257, 78] width 31 height 13
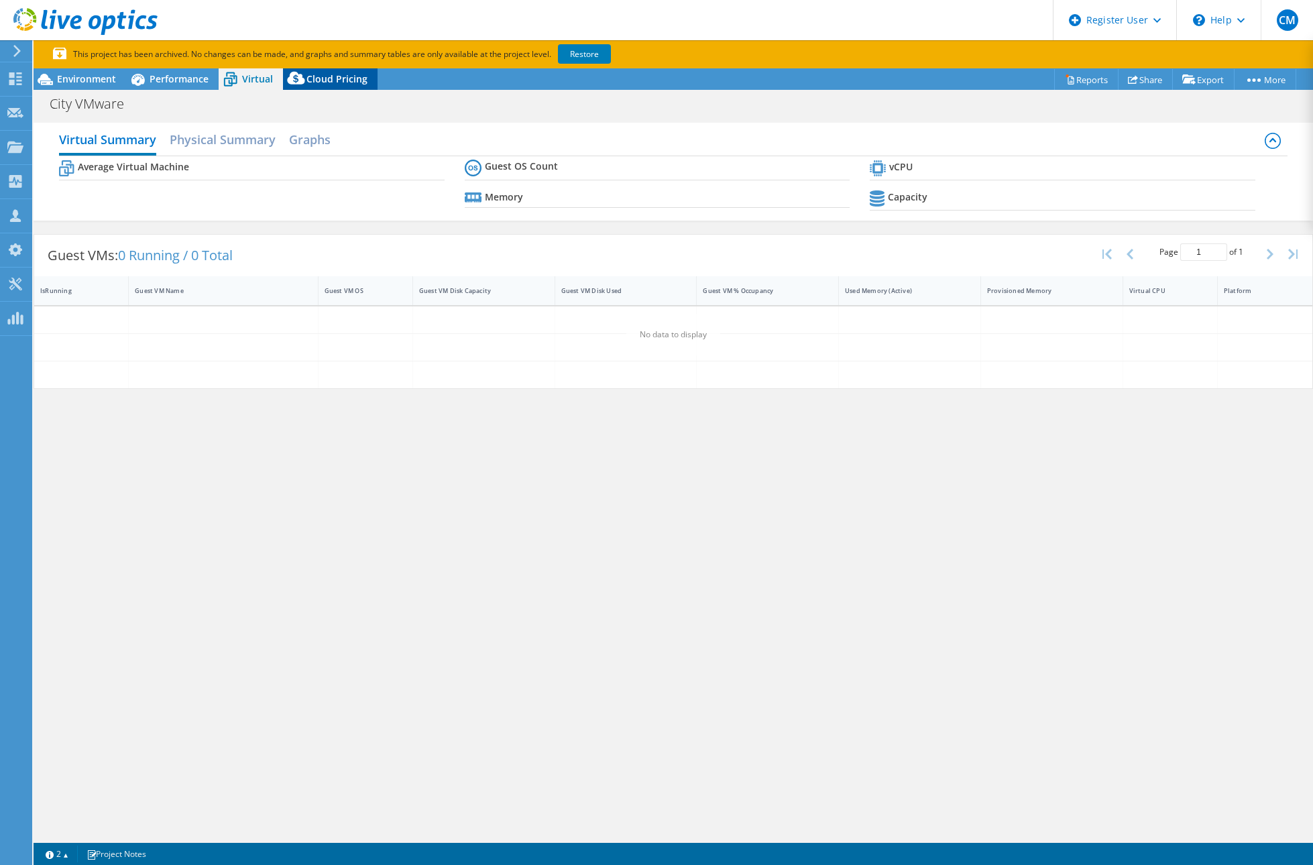
click at [327, 79] on span "Cloud Pricing" at bounding box center [336, 78] width 61 height 13
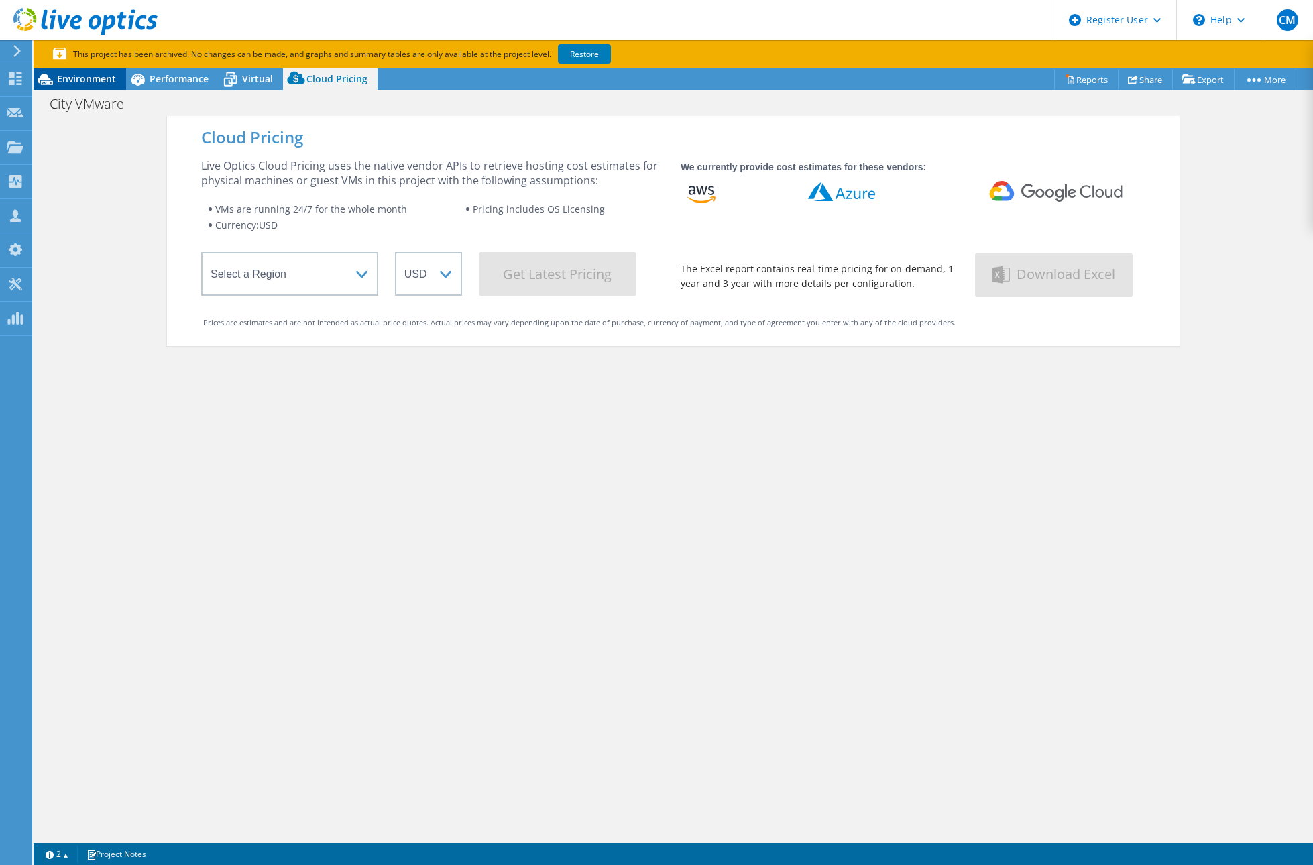
click at [107, 78] on span "Environment" at bounding box center [86, 78] width 59 height 13
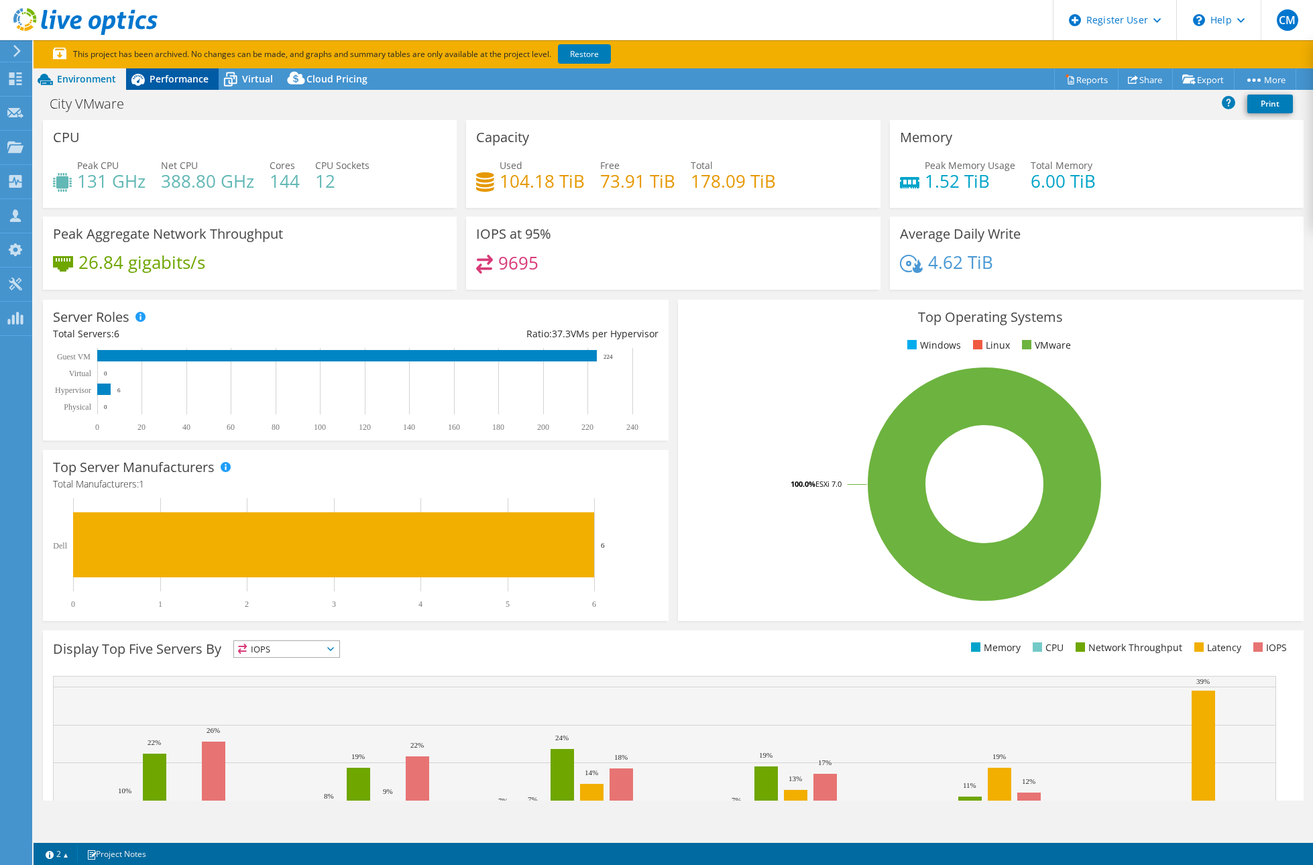
click at [196, 74] on span "Performance" at bounding box center [179, 78] width 59 height 13
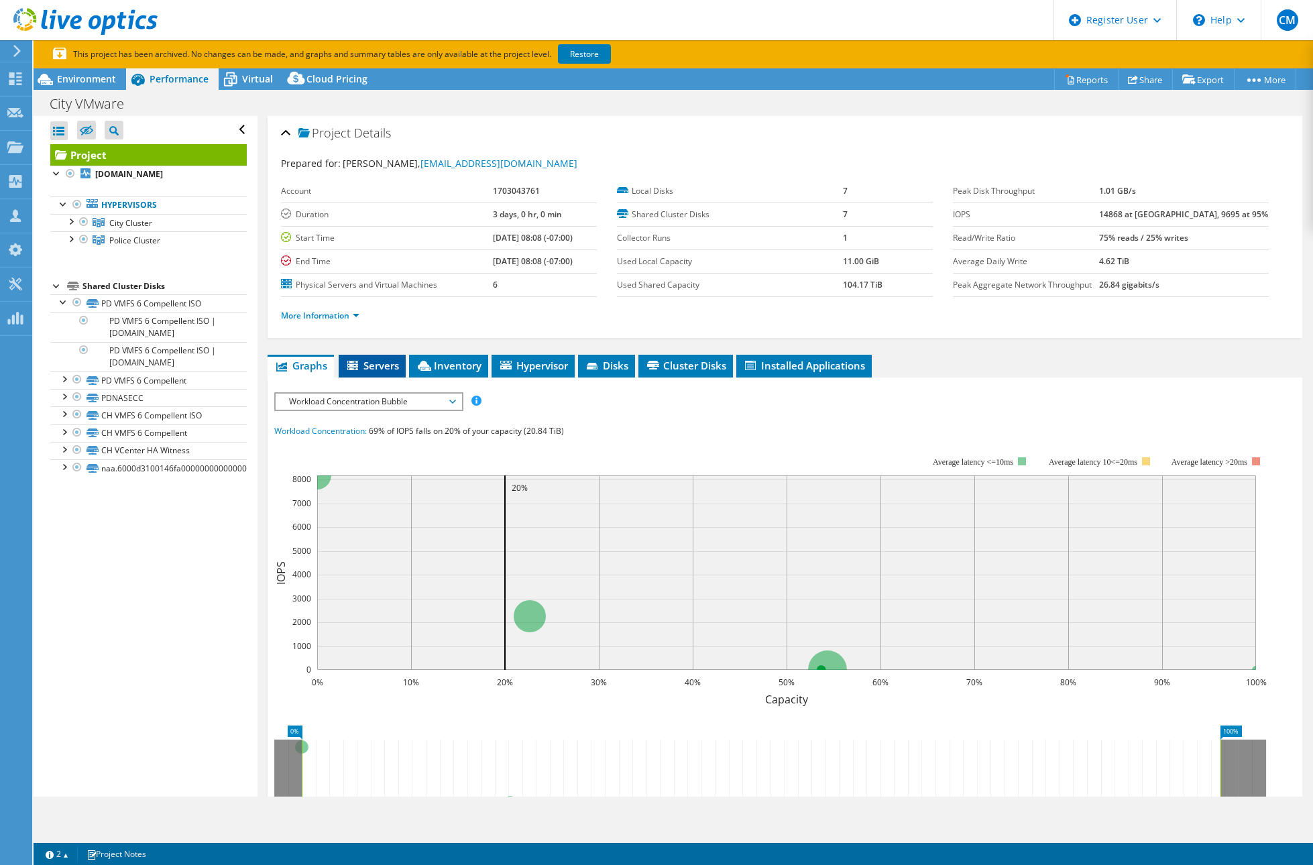
click at [384, 362] on span "Servers" at bounding box center [372, 365] width 54 height 13
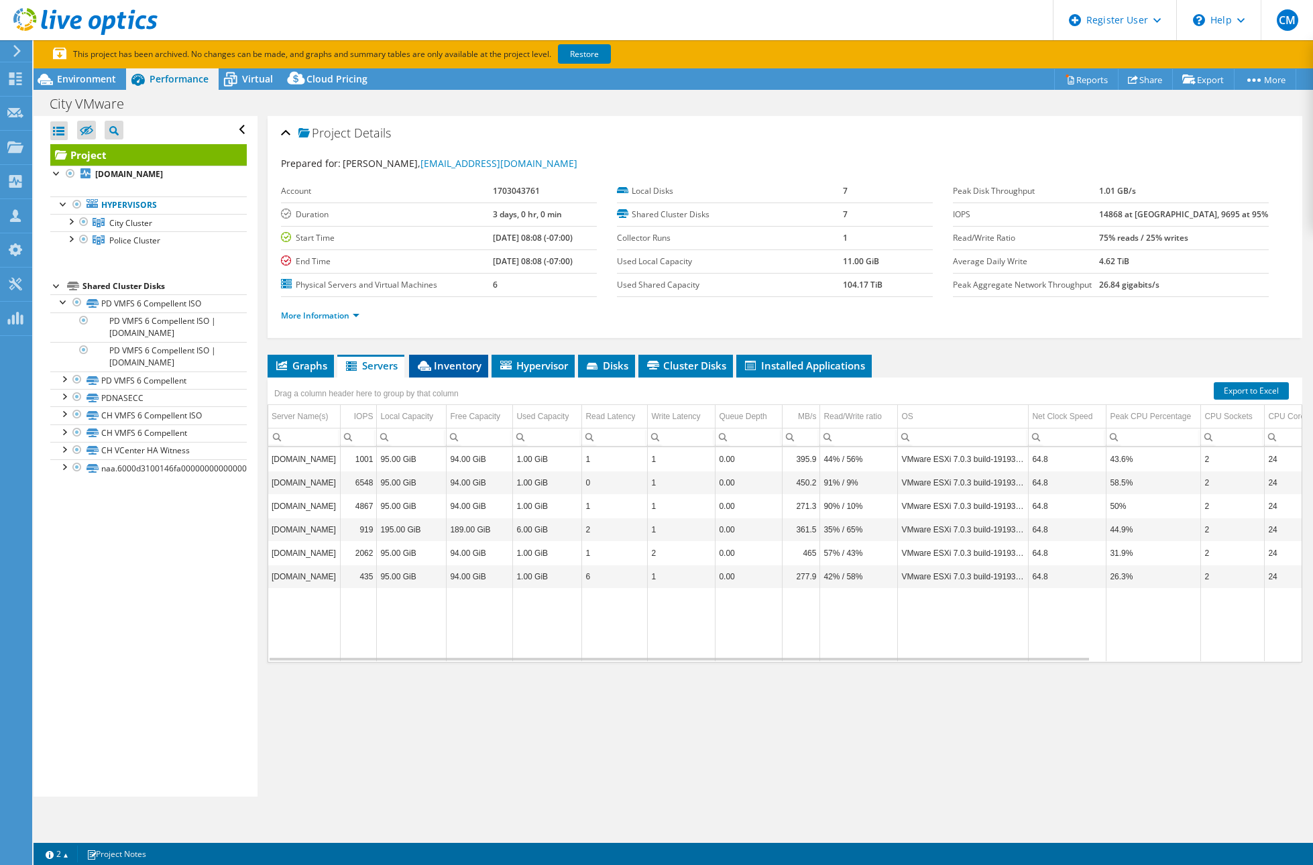
click at [459, 365] on span "Inventory" at bounding box center [449, 365] width 66 height 13
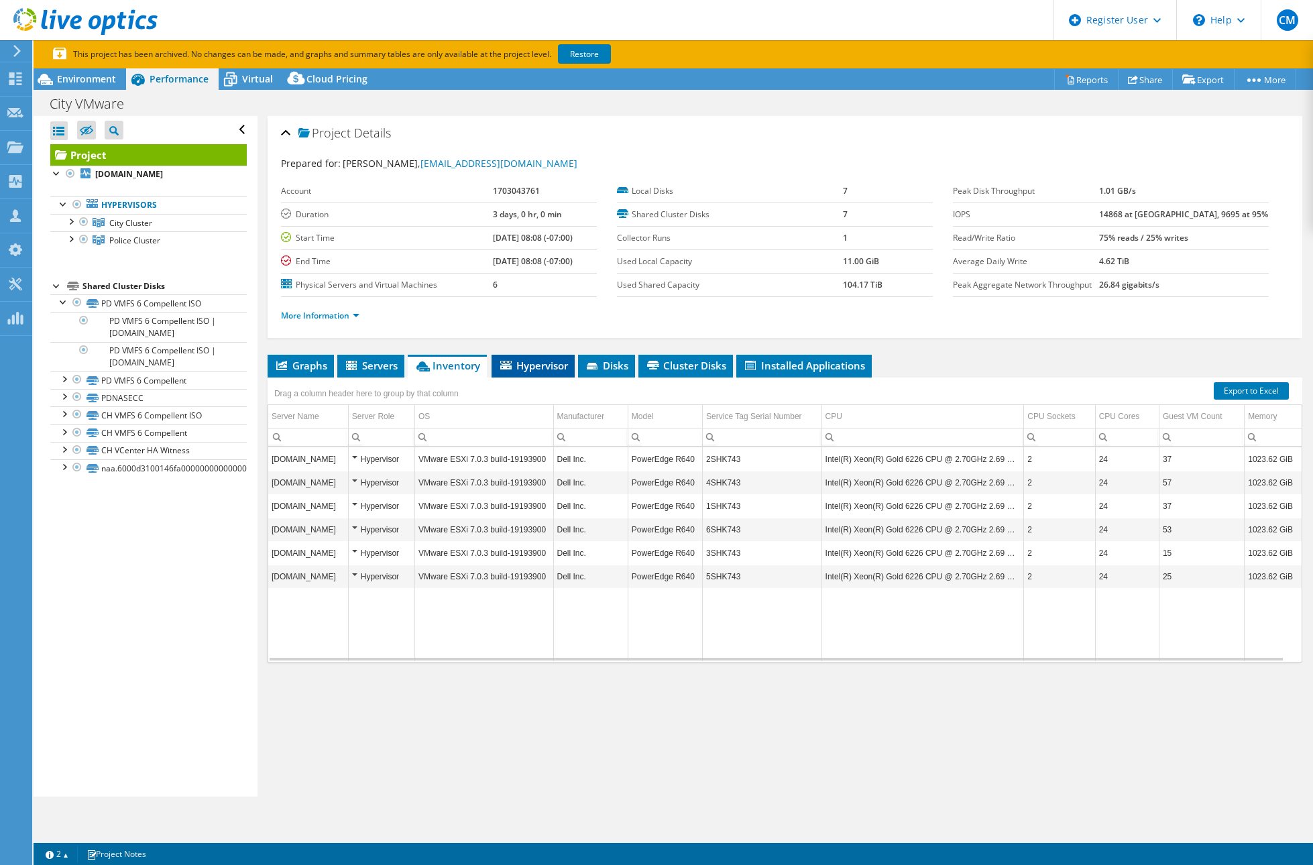
click at [542, 366] on span "Hypervisor" at bounding box center [533, 365] width 70 height 13
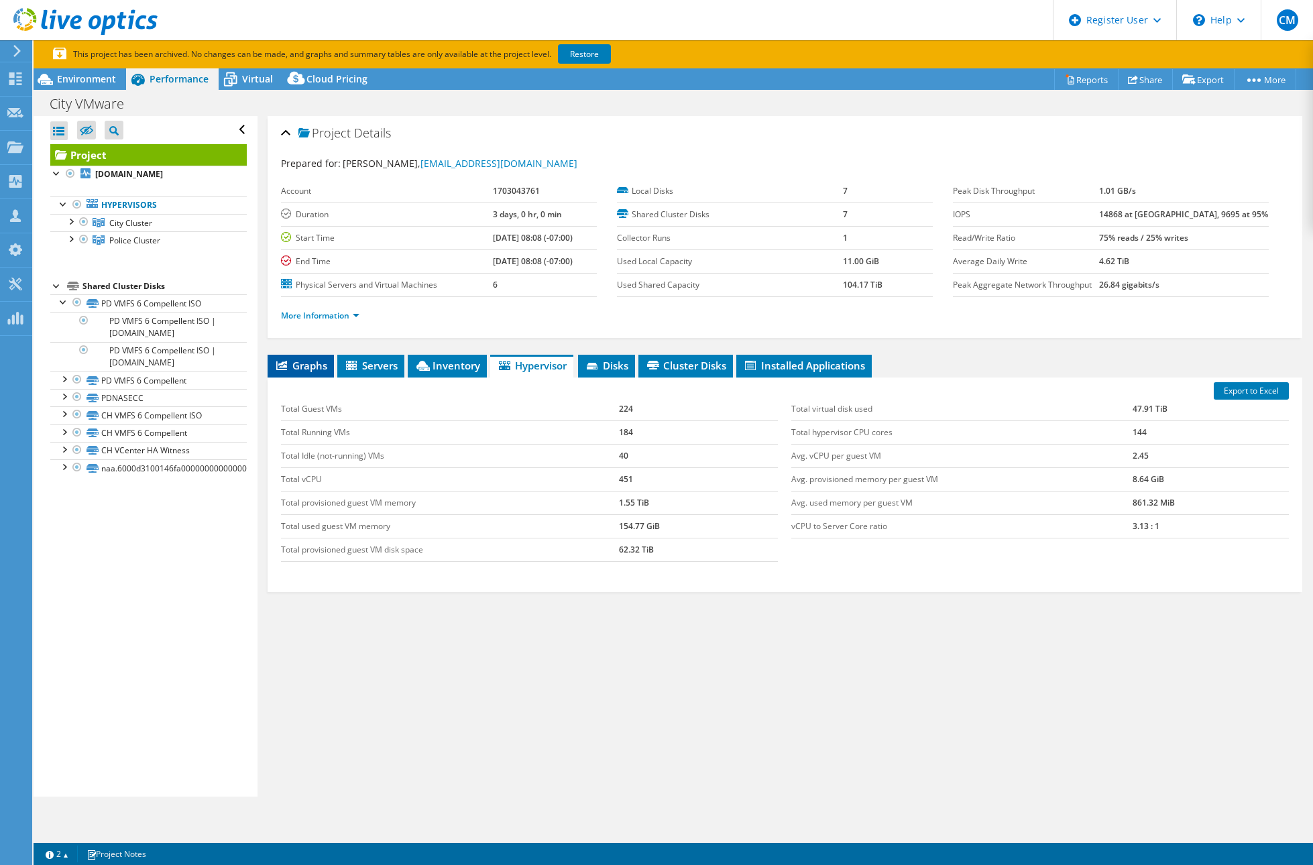
click at [292, 365] on span "Graphs" at bounding box center [300, 365] width 53 height 13
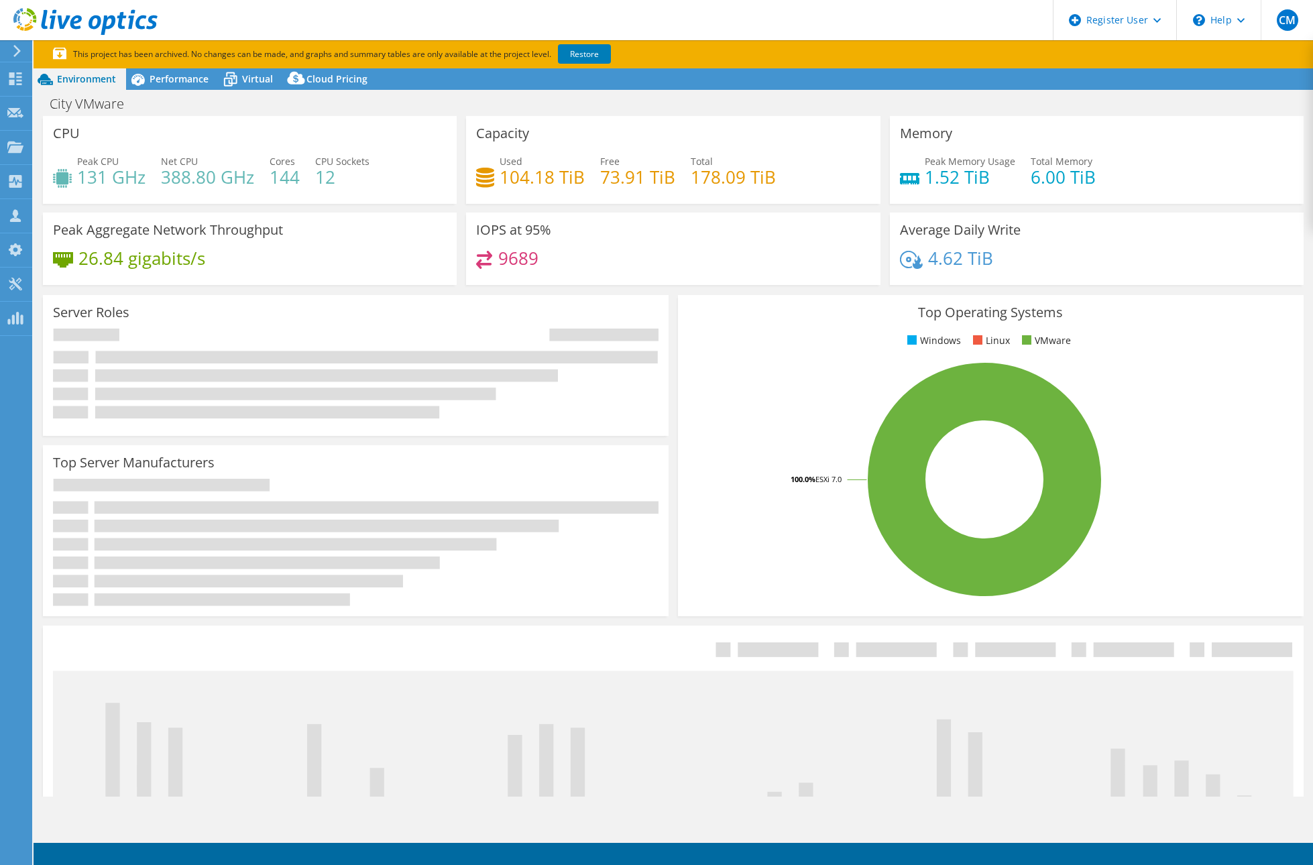
select select "USD"
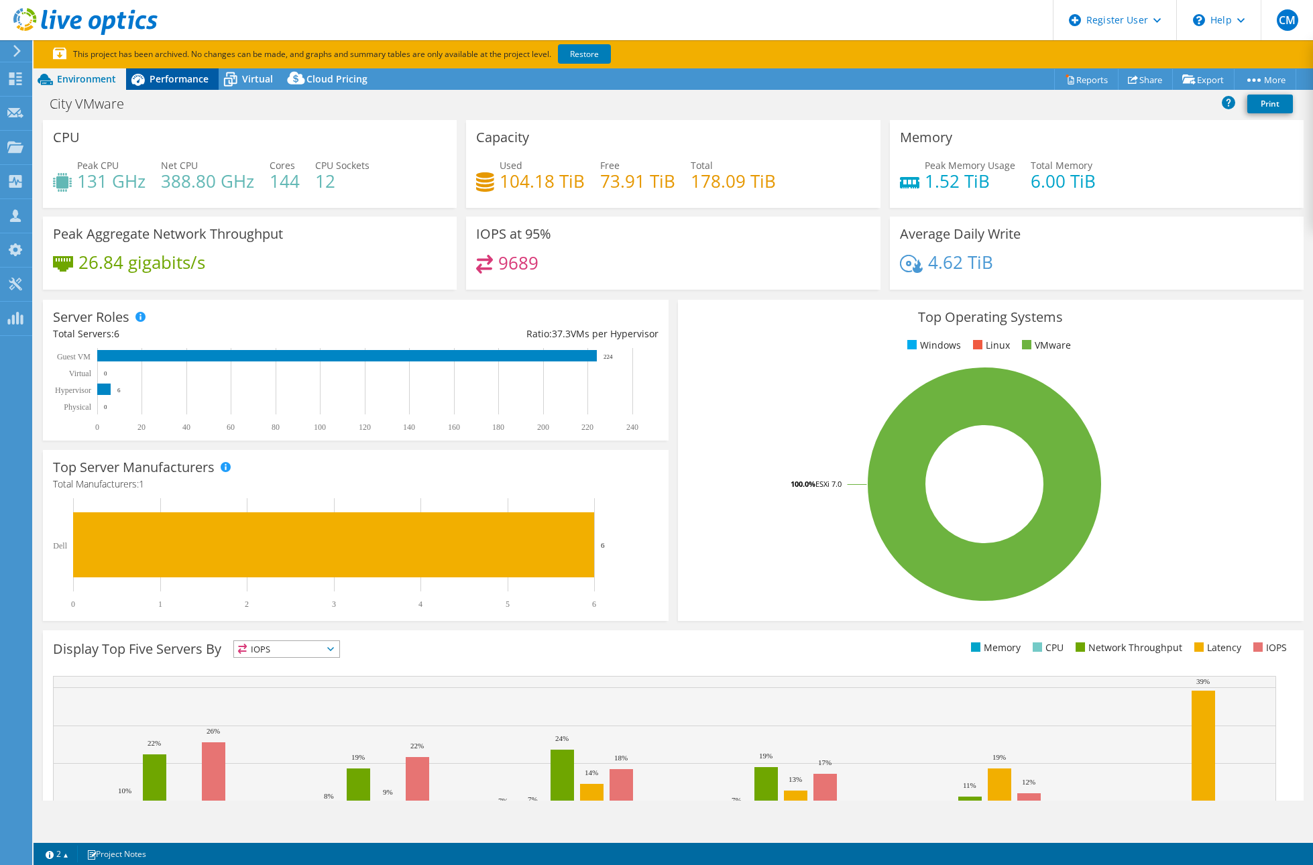
click at [188, 84] on span "Performance" at bounding box center [179, 78] width 59 height 13
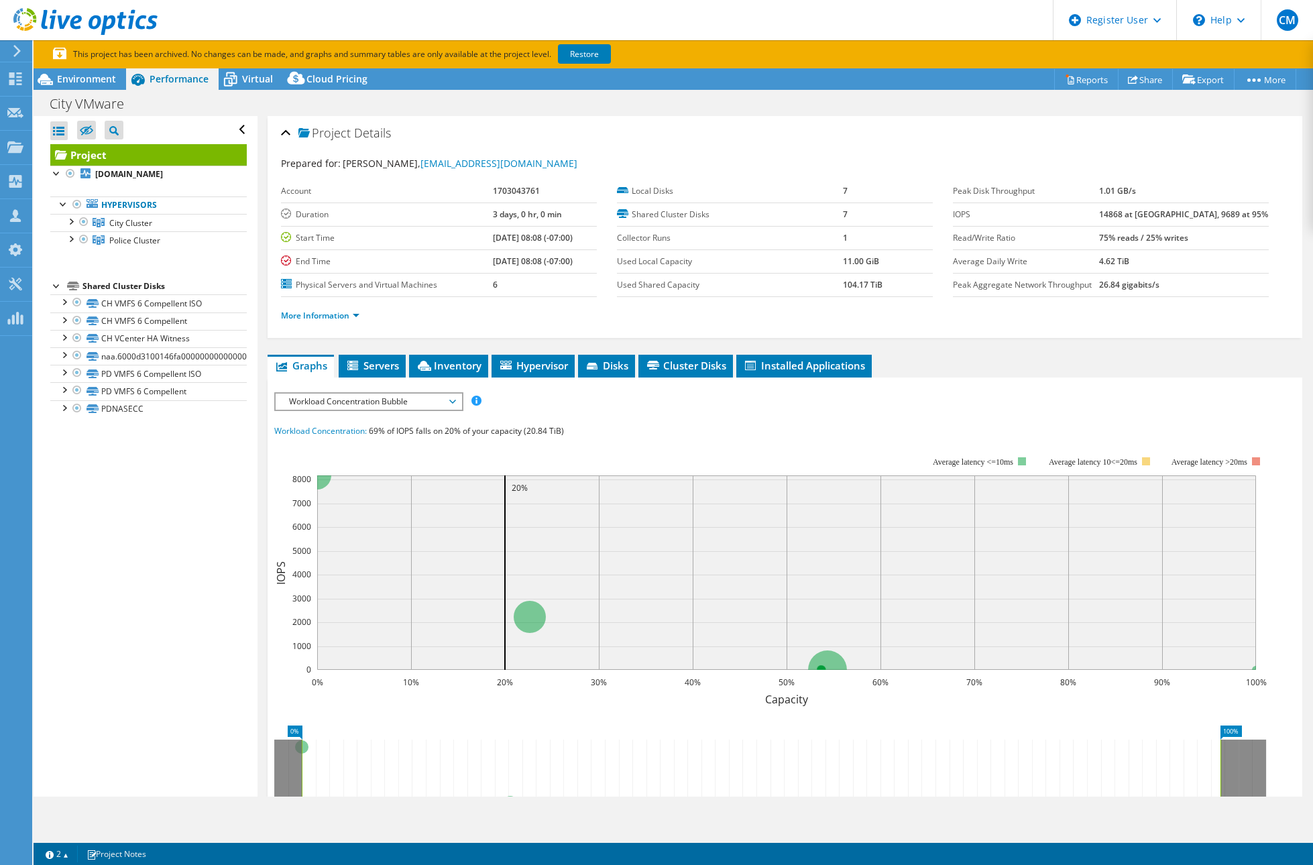
click at [339, 321] on li "More Information" at bounding box center [324, 315] width 87 height 15
click at [359, 311] on link "More Information" at bounding box center [320, 315] width 78 height 11
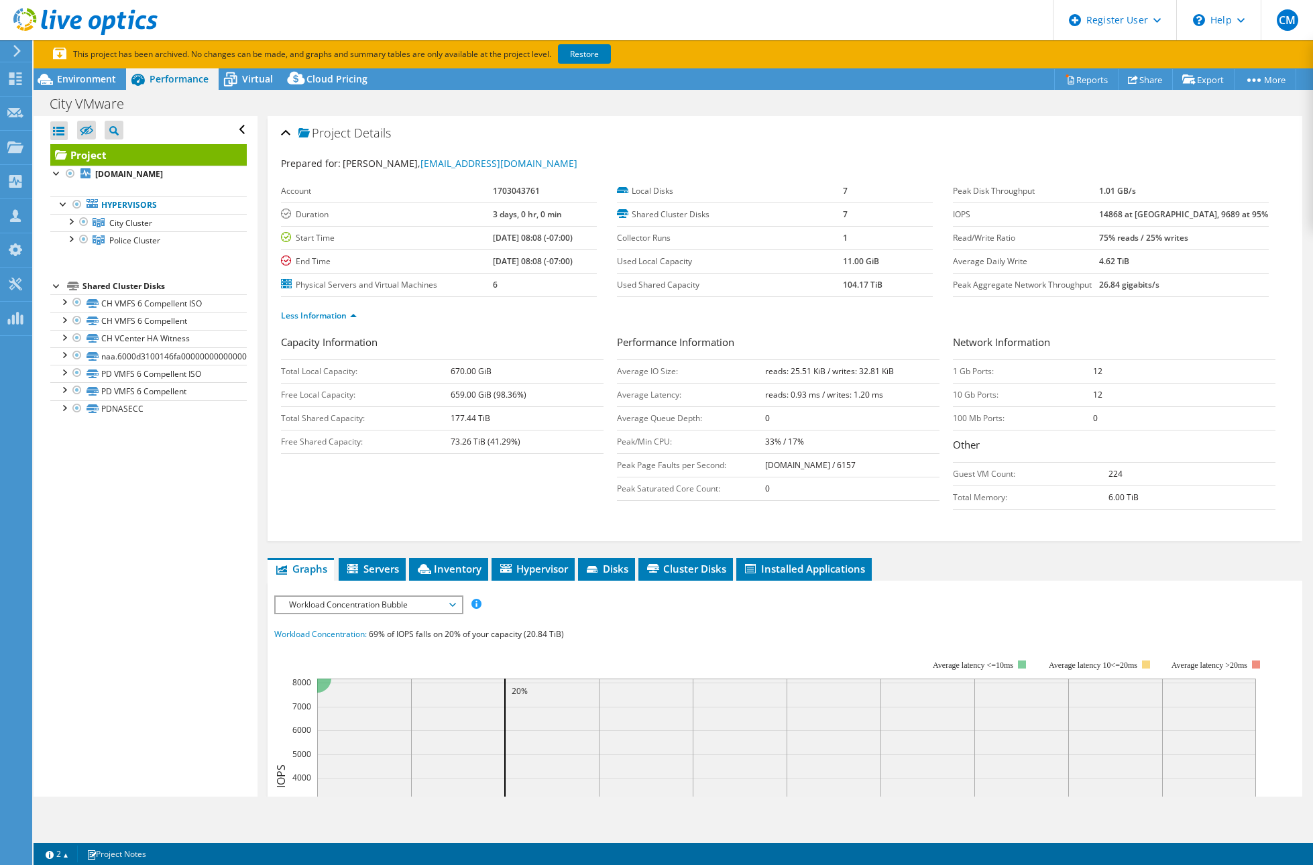
drag, startPoint x: 509, startPoint y: 417, endPoint x: 424, endPoint y: 411, distance: 85.4
click at [424, 411] on tr "Total Shared Capacity: 177.44 TiB" at bounding box center [442, 417] width 323 height 23
drag, startPoint x: 424, startPoint y: 411, endPoint x: 510, endPoint y: 481, distance: 111.1
click at [478, 480] on div "Capacity Information Total Local Capacity: 670.00 GiB Free Local Capacity: 659.…" at bounding box center [785, 426] width 1008 height 182
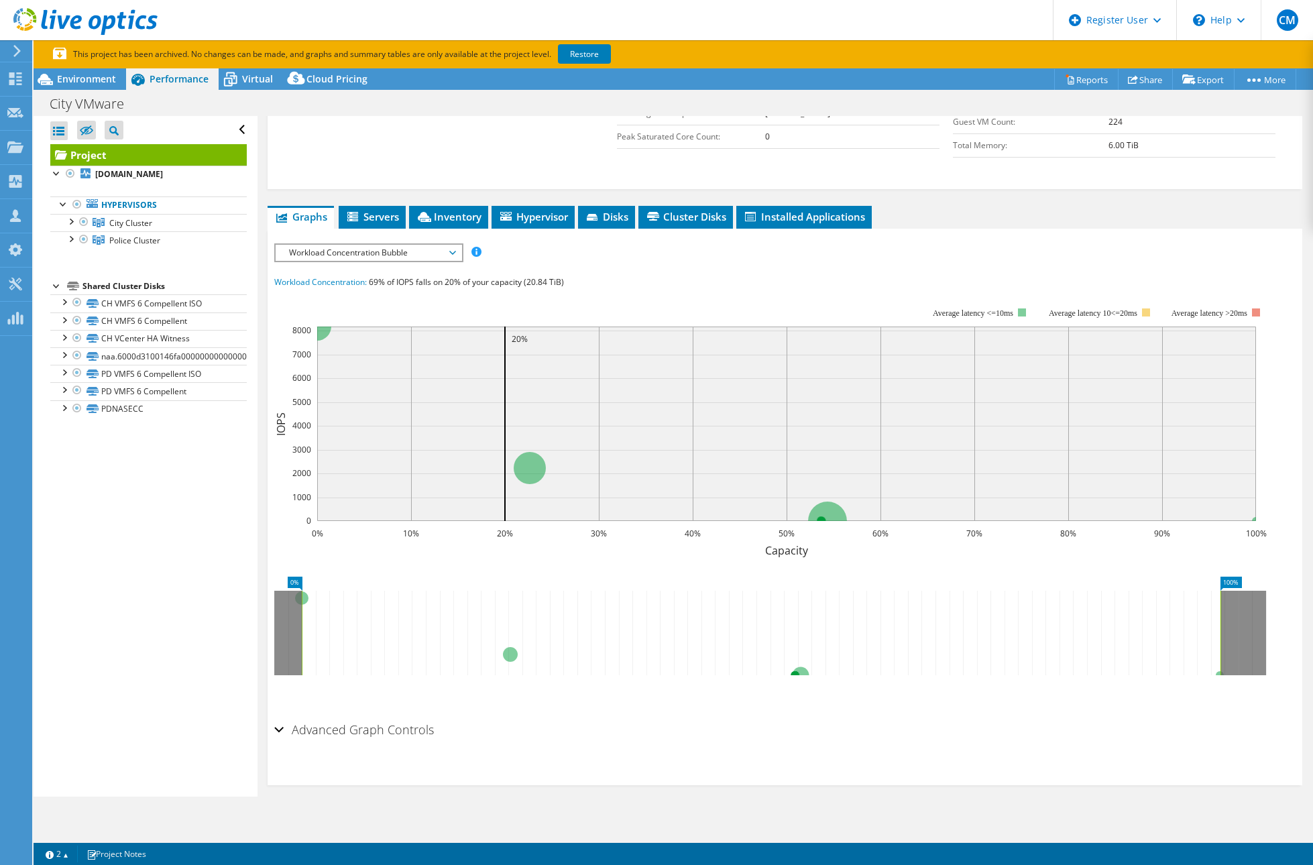
scroll to position [364, 0]
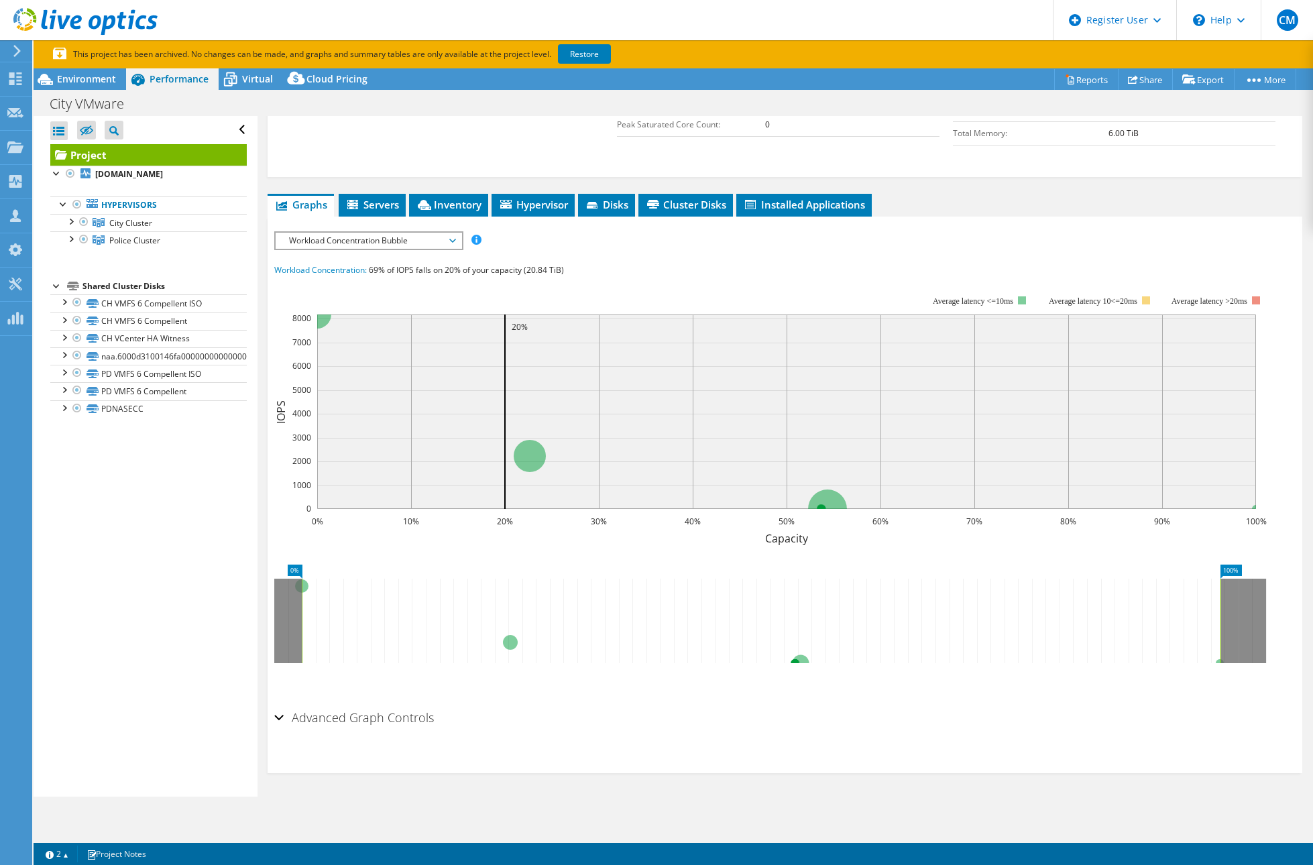
click at [793, 198] on span "Installed Applications" at bounding box center [804, 204] width 122 height 13
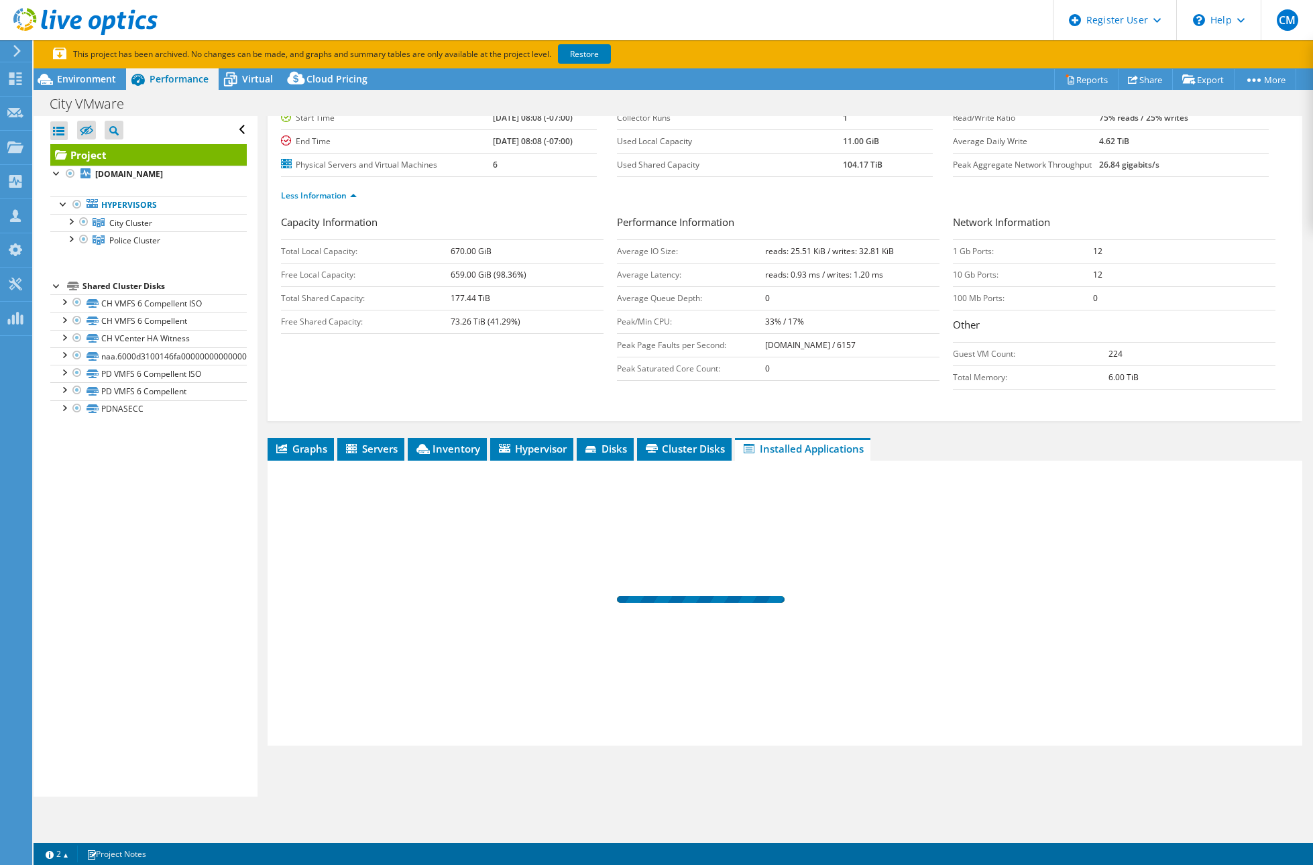
scroll to position [120, 0]
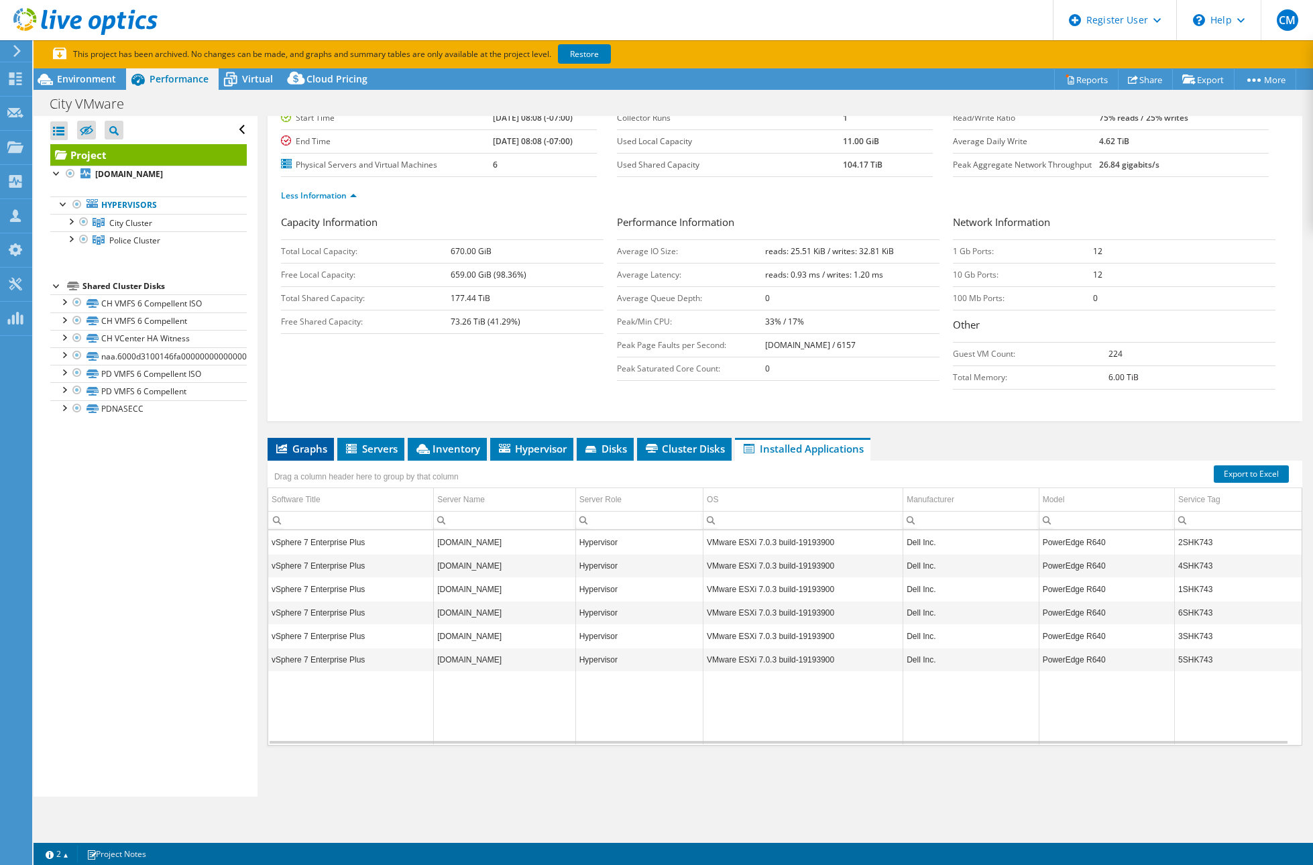
click at [311, 445] on span "Graphs" at bounding box center [300, 448] width 53 height 13
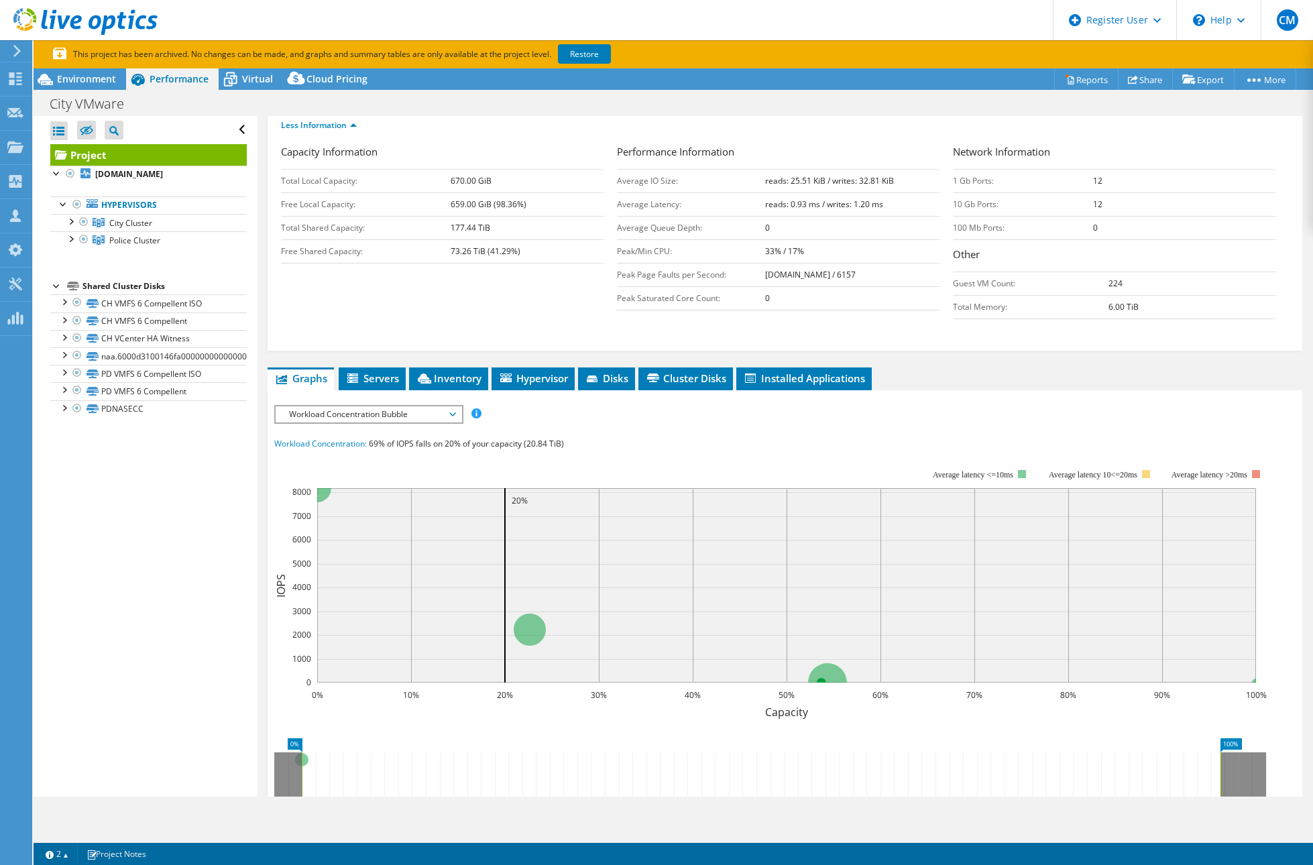
scroll to position [163, 0]
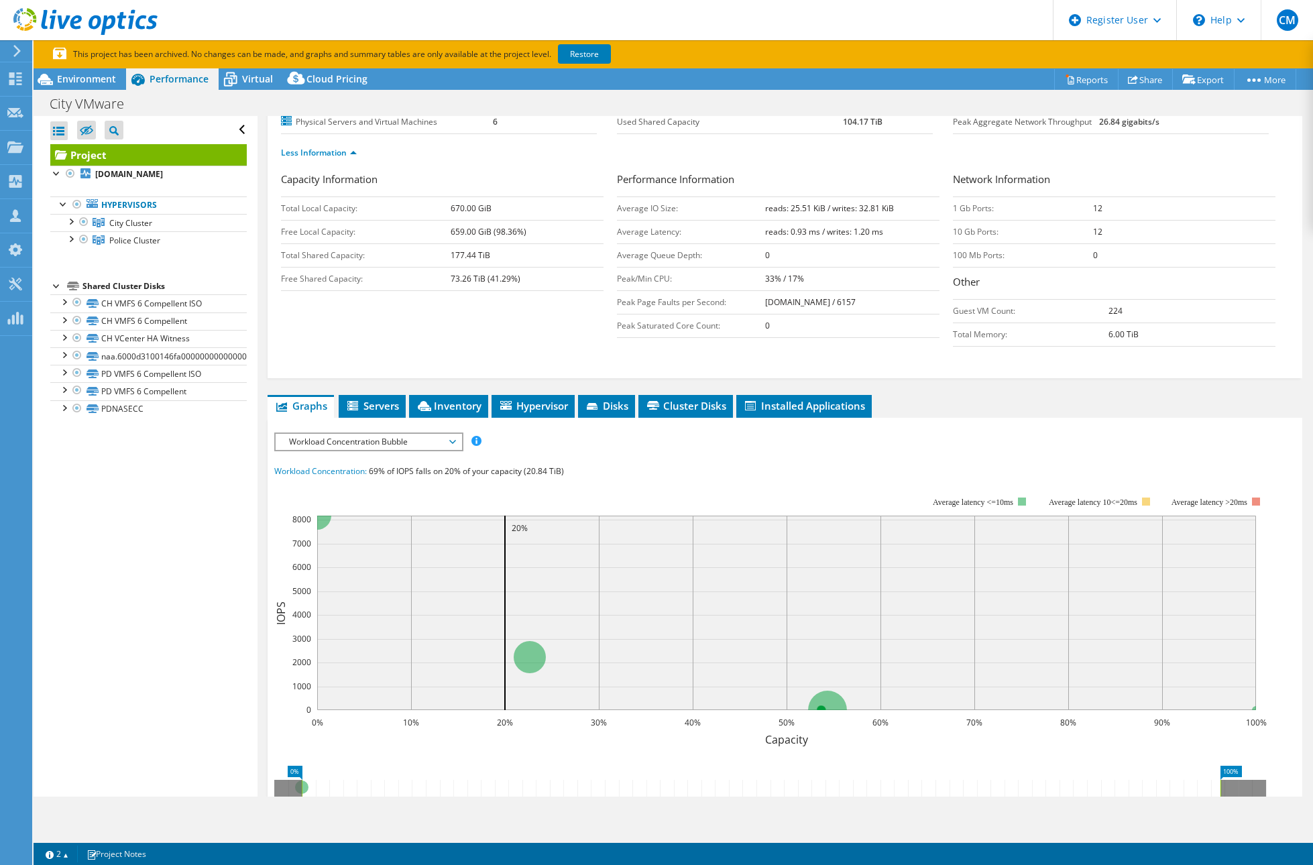
click at [454, 443] on span "Workload Concentration Bubble" at bounding box center [368, 442] width 172 height 16
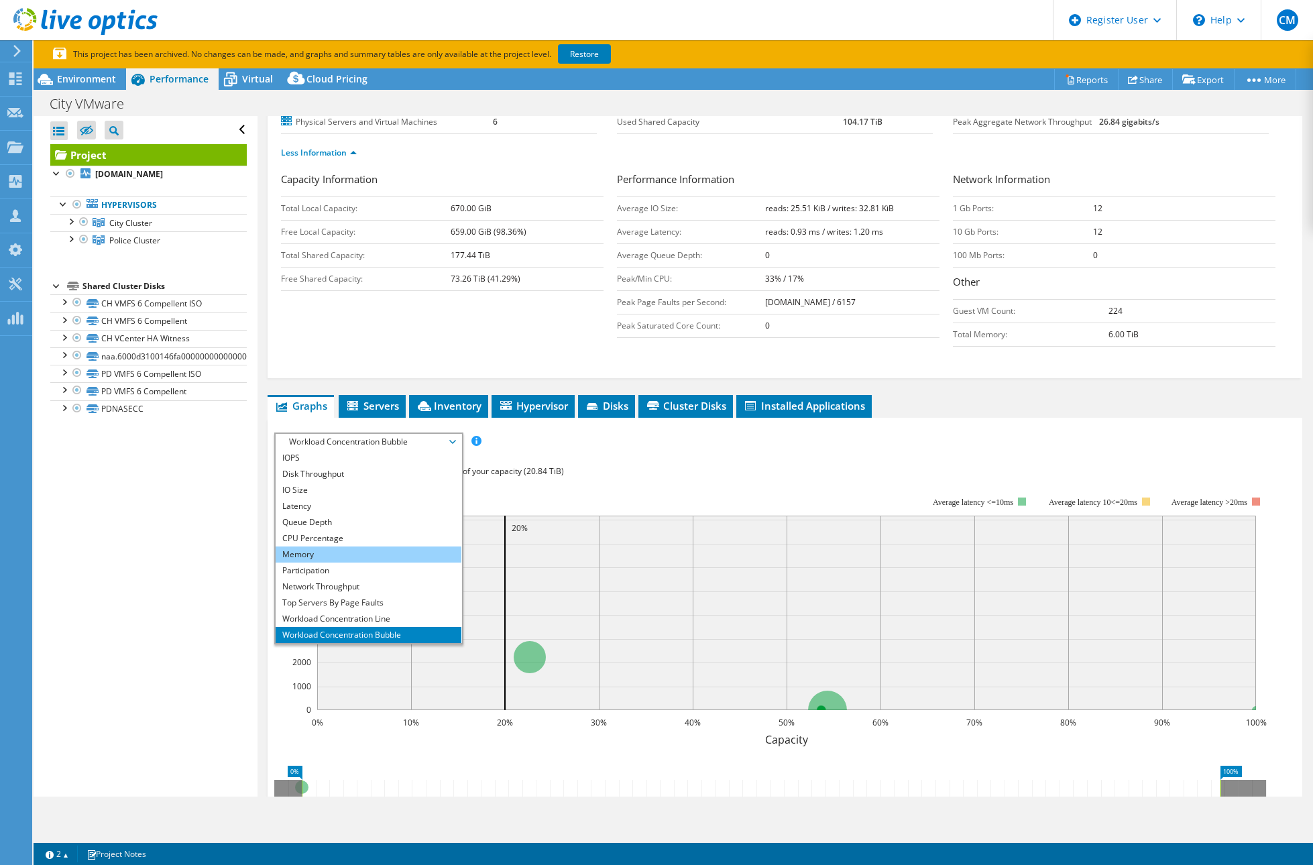
click at [390, 553] on li "Memory" at bounding box center [369, 555] width 186 height 16
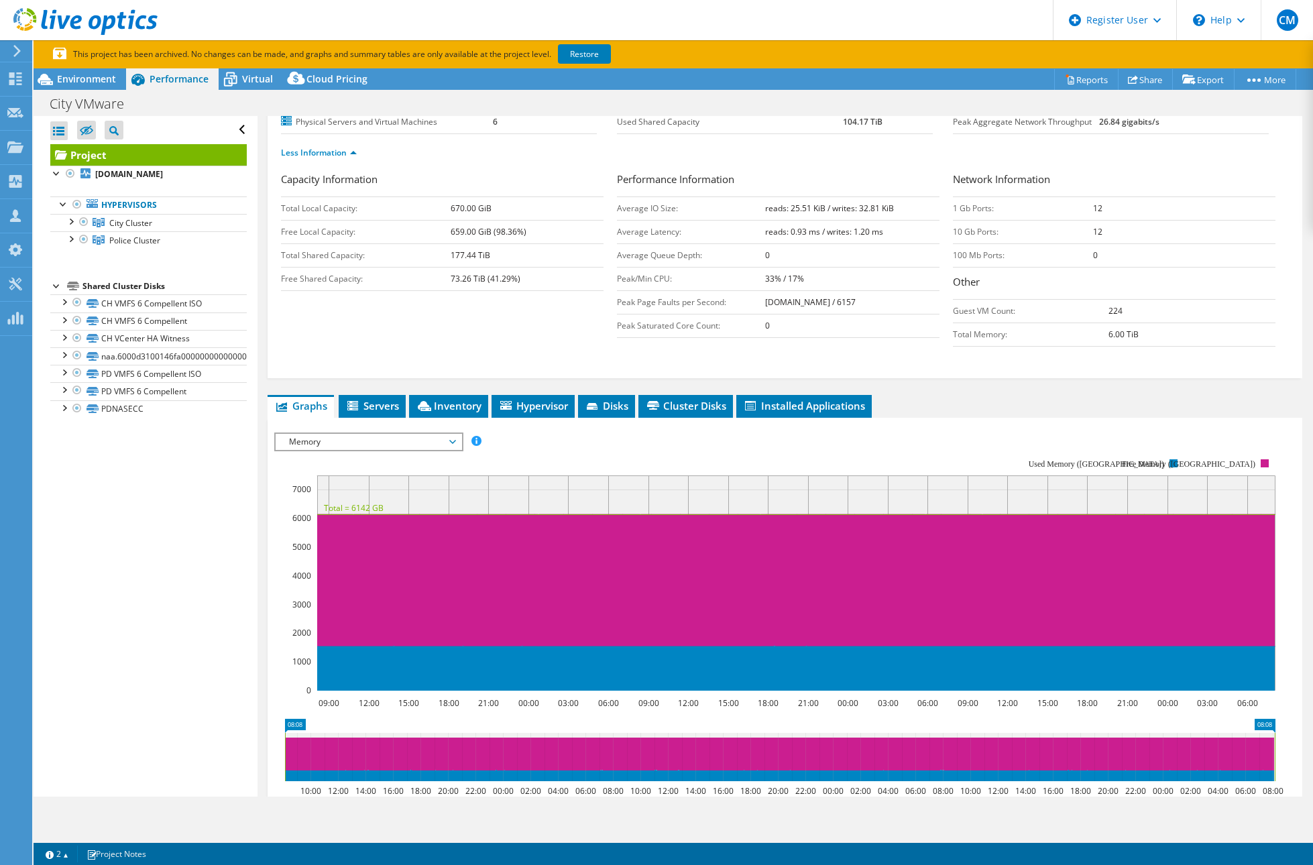
click at [404, 450] on div "Memory IOPS Disk Throughput IO Size Latency Queue Depth CPU Percentage Memory P…" at bounding box center [368, 442] width 189 height 19
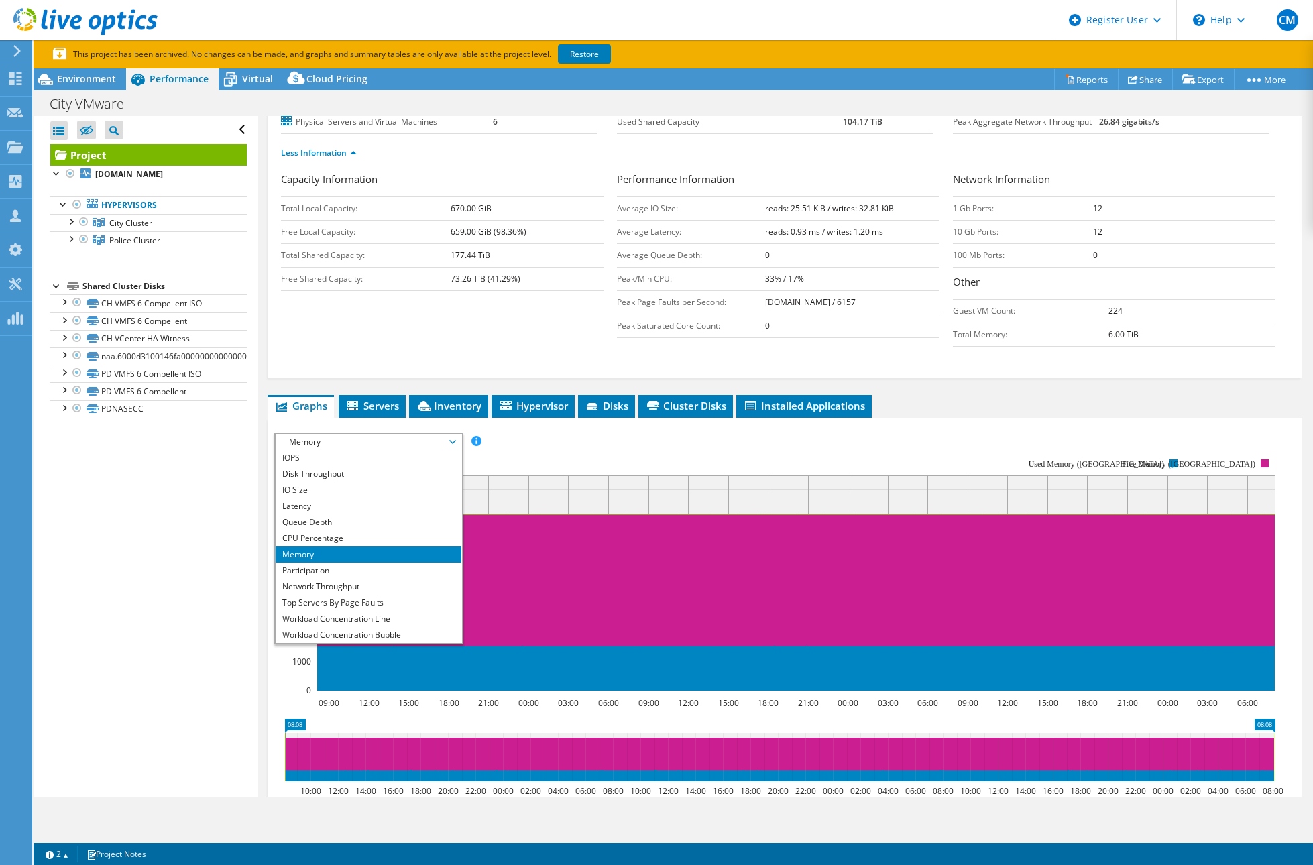
click at [362, 445] on span "Memory" at bounding box center [368, 442] width 172 height 16
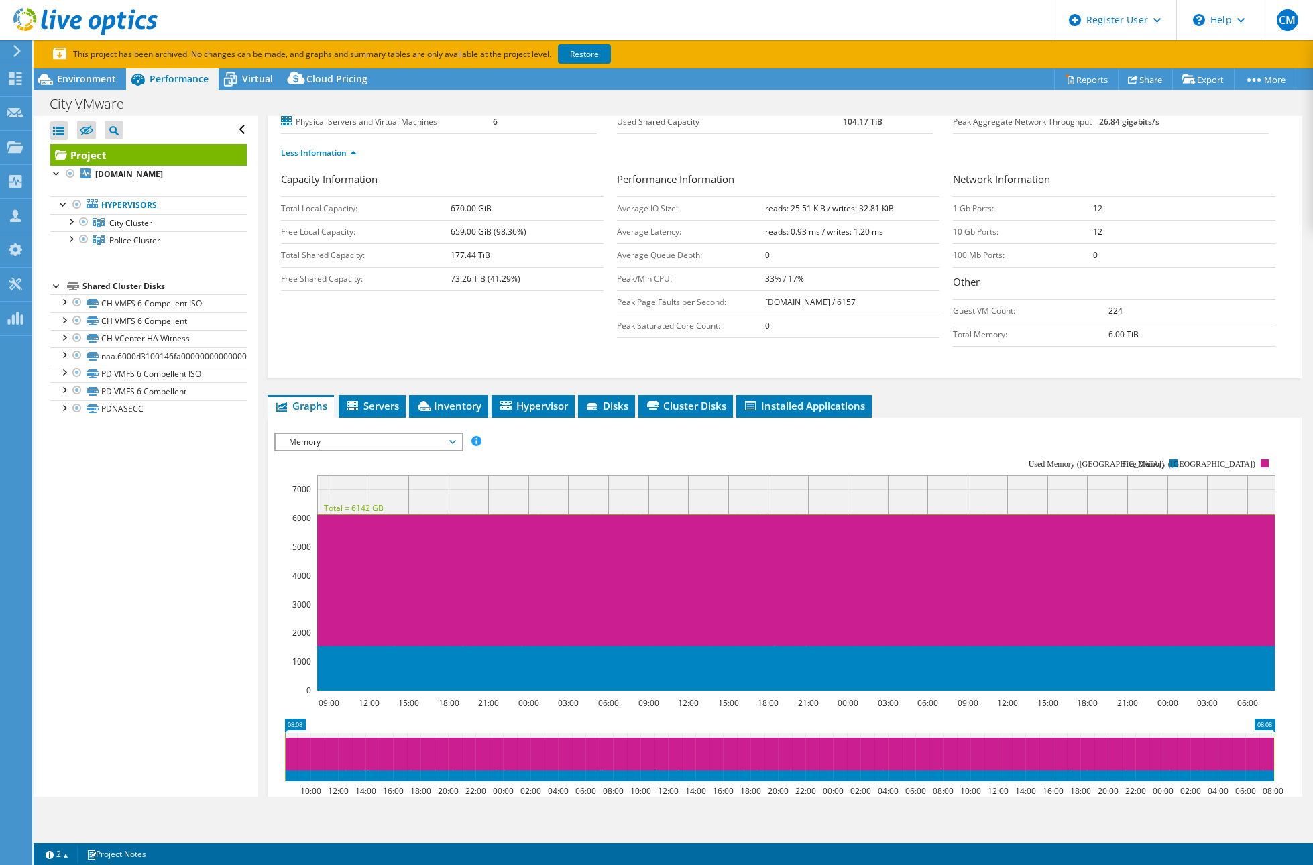
click at [382, 439] on span "Memory" at bounding box center [368, 442] width 172 height 16
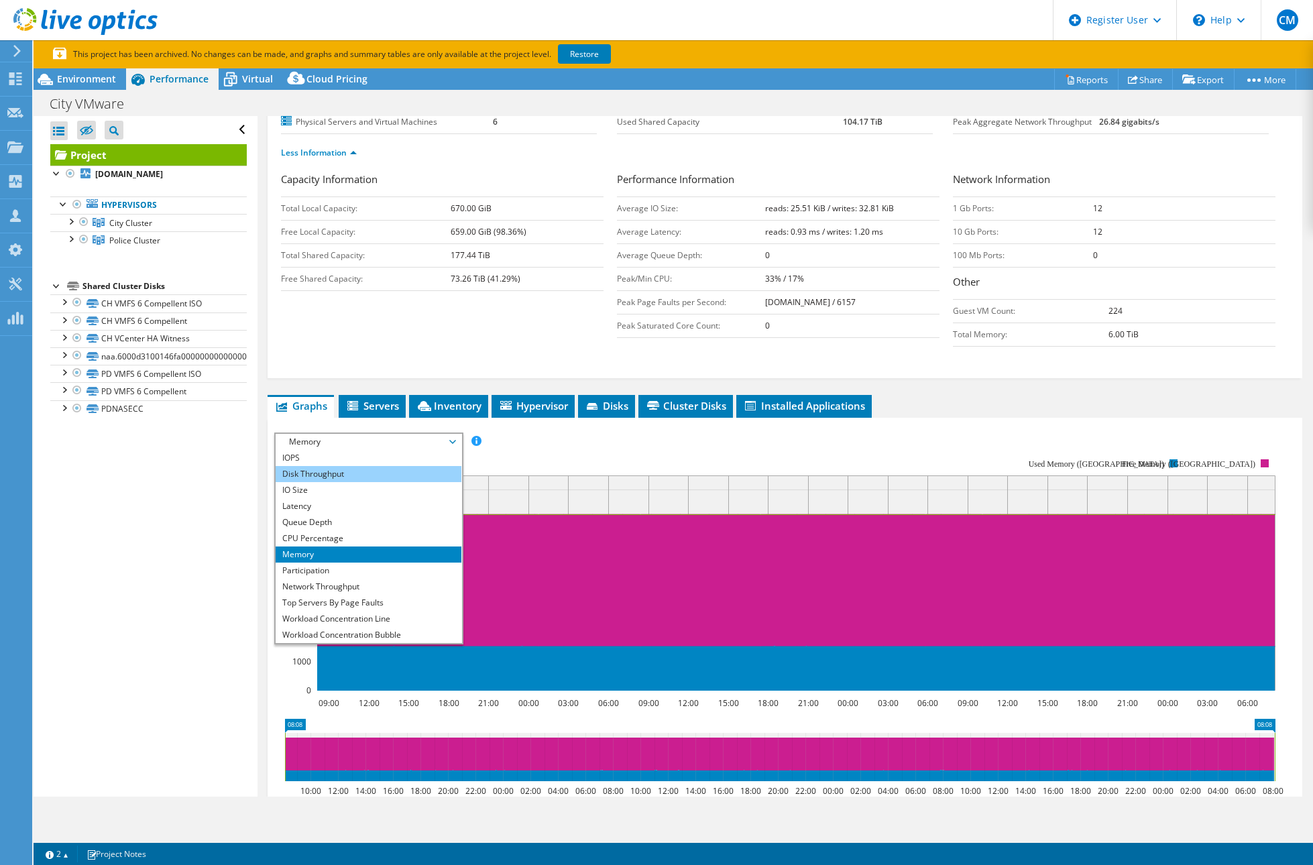
click at [369, 466] on li "Disk Throughput" at bounding box center [369, 474] width 186 height 16
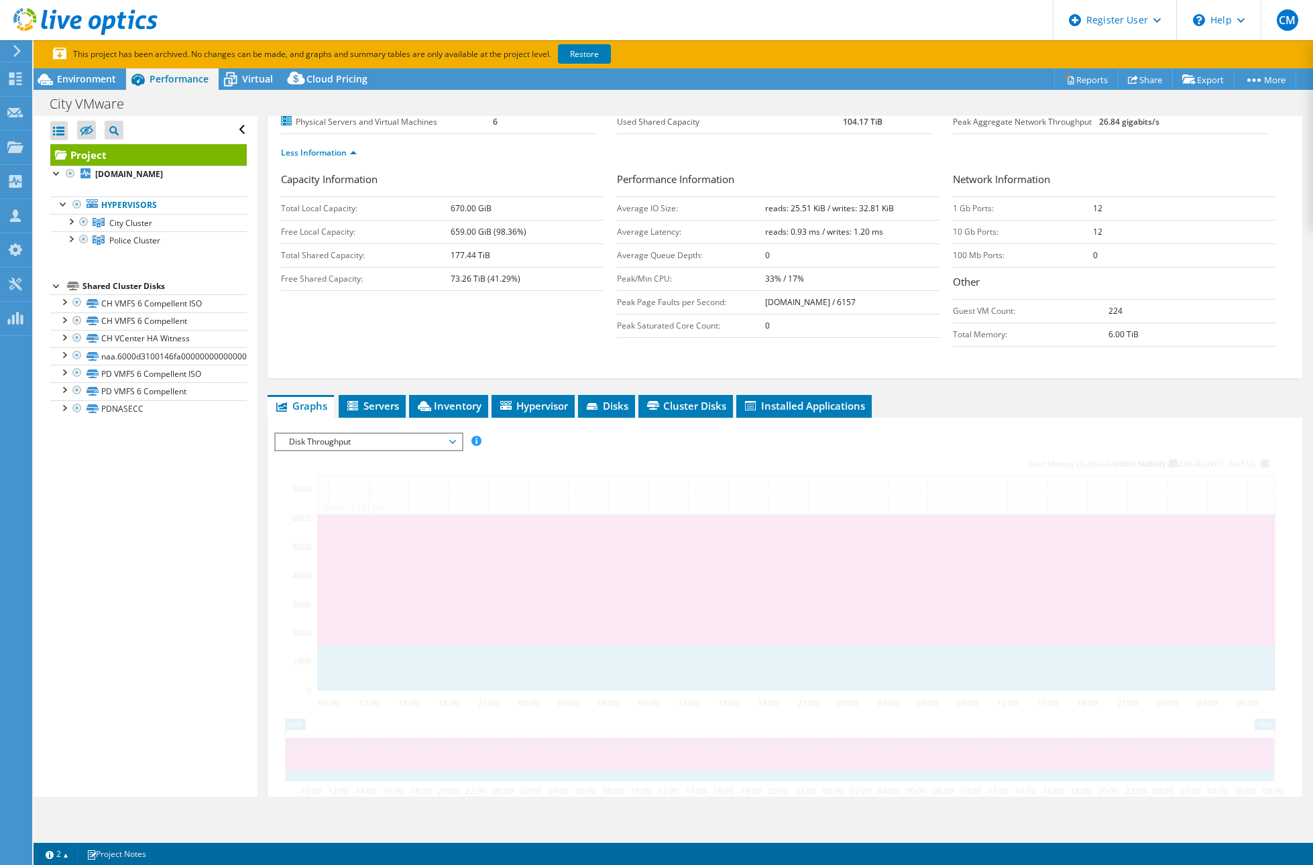
click at [381, 444] on span "Disk Throughput" at bounding box center [368, 442] width 172 height 16
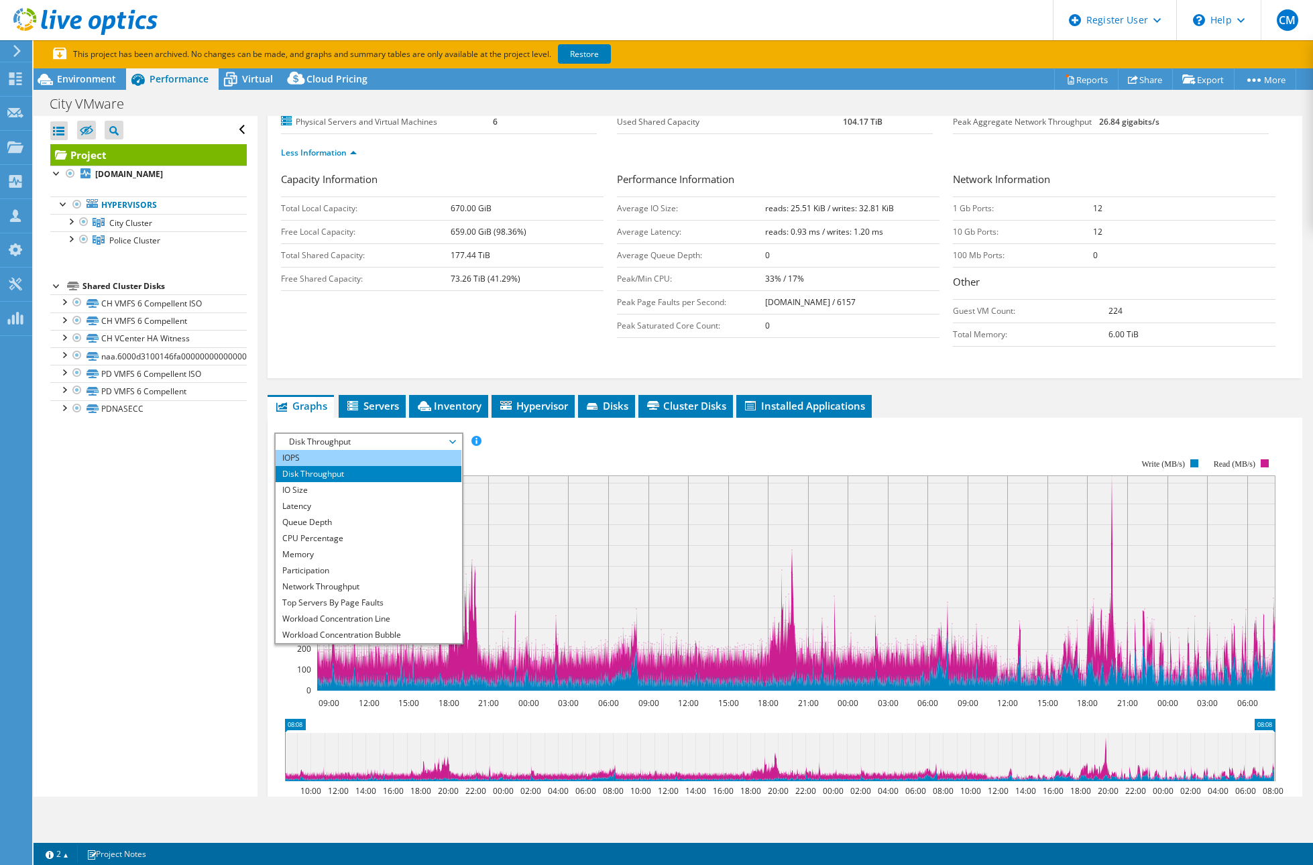
drag, startPoint x: 353, startPoint y: 457, endPoint x: 361, endPoint y: 464, distance: 10.9
click at [353, 456] on li "IOPS" at bounding box center [369, 458] width 186 height 16
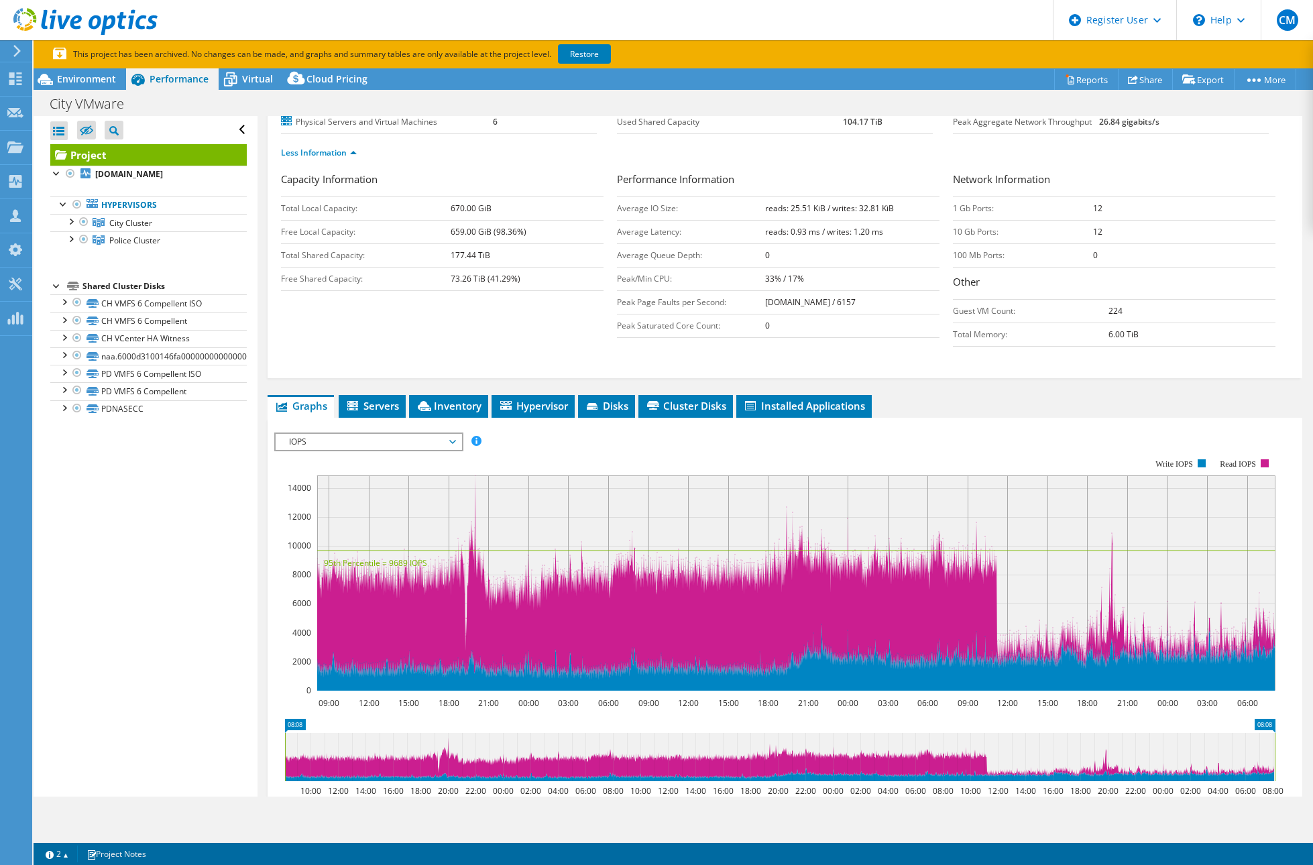
click at [809, 29] on header "CM Dell User [PERSON_NAME] [EMAIL_ADDRESS][PERSON_NAME][DOMAIN_NAME] Dell My Pr…" at bounding box center [656, 20] width 1313 height 40
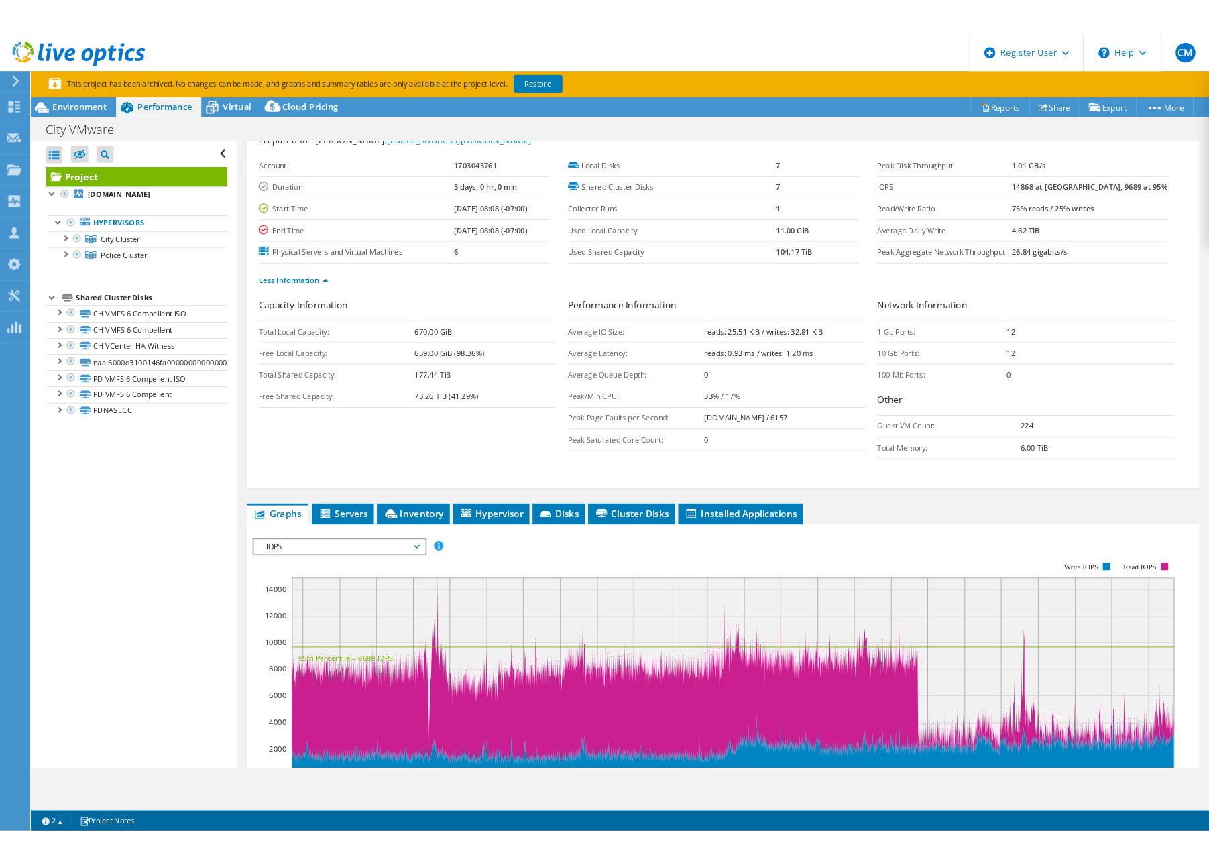
scroll to position [0, 0]
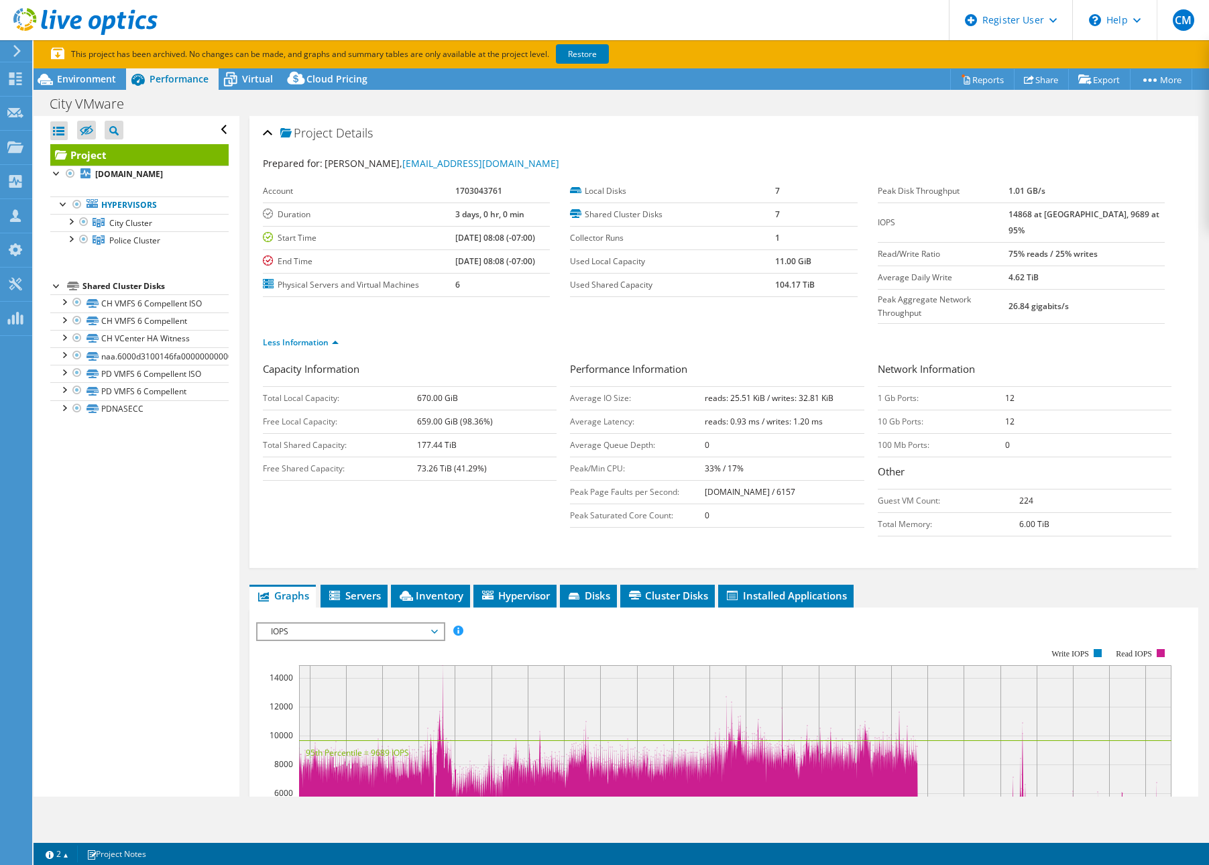
drag, startPoint x: 720, startPoint y: 121, endPoint x: 671, endPoint y: 135, distance: 51.6
click at [720, 121] on div "Project Details" at bounding box center [724, 133] width 922 height 29
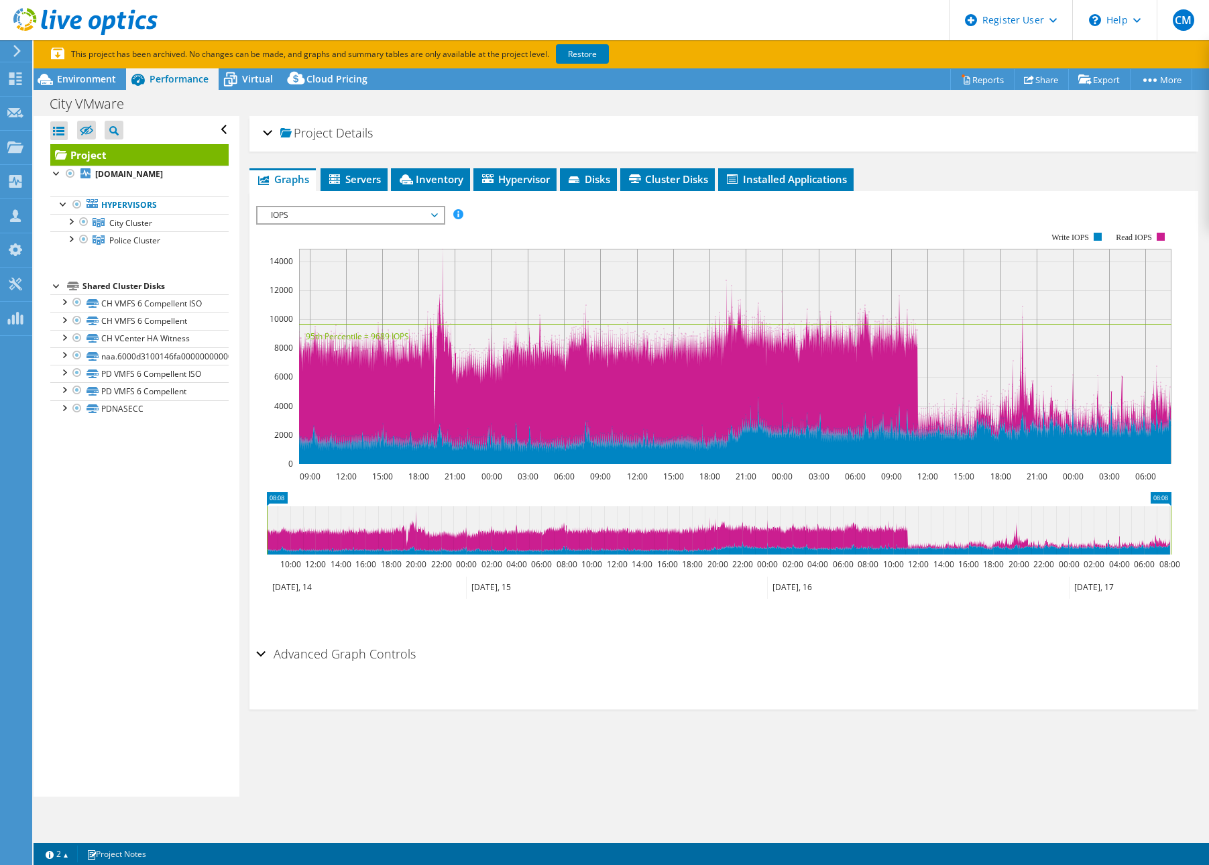
click at [260, 130] on div "Project Details Prepared for: [PERSON_NAME], [EMAIL_ADDRESS][DOMAIN_NAME] Accou…" at bounding box center [723, 134] width 949 height 36
click at [284, 133] on span "Project" at bounding box center [306, 133] width 52 height 13
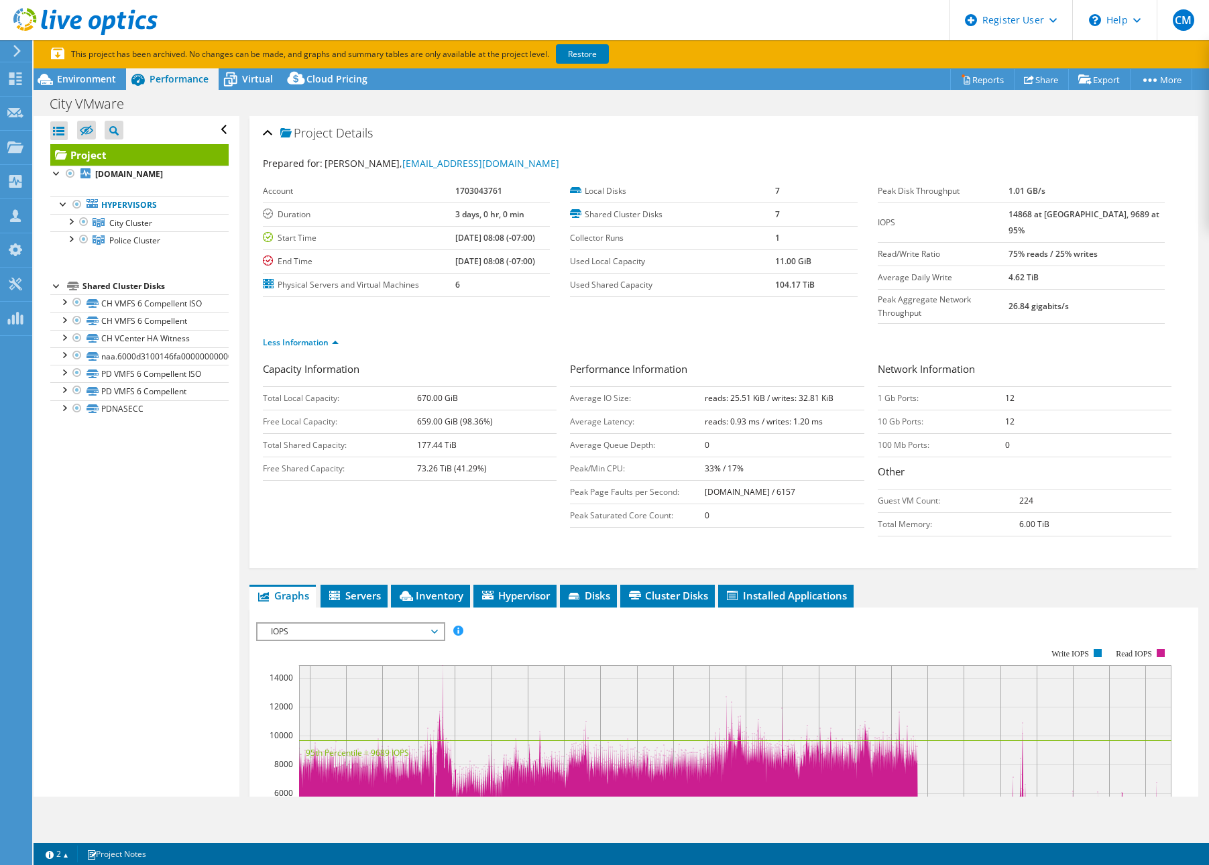
drag, startPoint x: 467, startPoint y: 317, endPoint x: 482, endPoint y: 321, distance: 16.1
click at [467, 332] on ul "Less Information" at bounding box center [724, 341] width 922 height 18
drag, startPoint x: 74, startPoint y: 84, endPoint x: 76, endPoint y: 91, distance: 7.0
